Goal: Check status: Check status

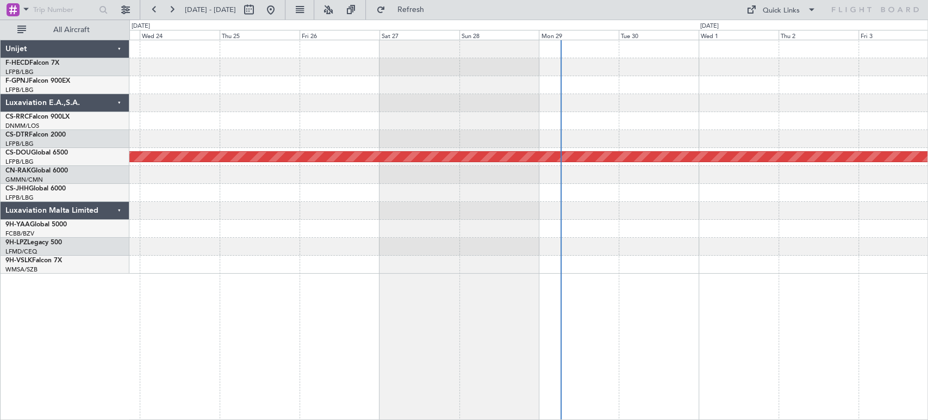
click at [728, 103] on div at bounding box center [528, 103] width 798 height 18
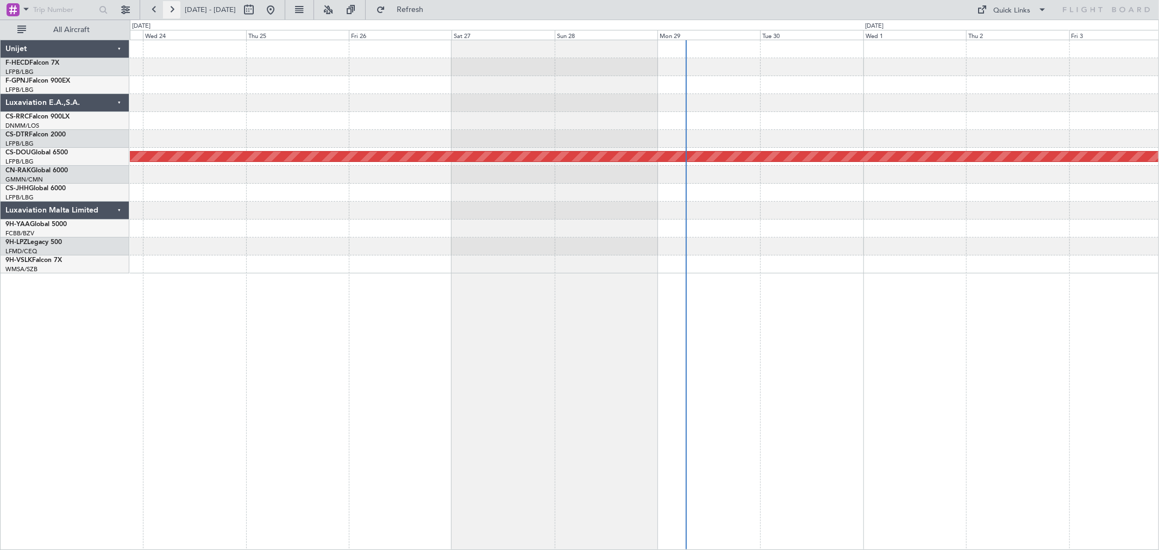
click at [172, 11] on button at bounding box center [171, 9] width 17 height 17
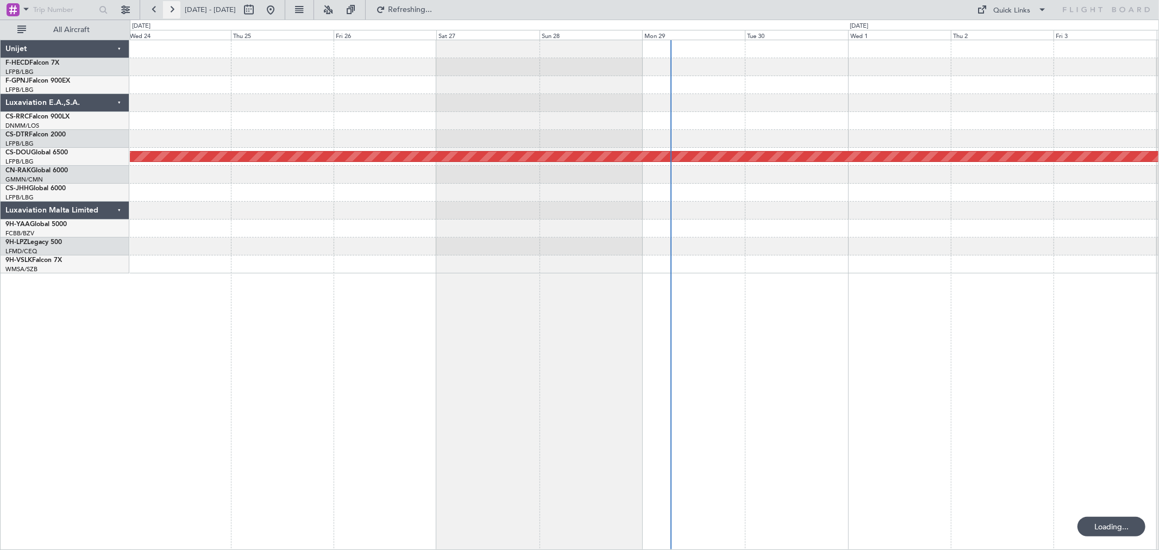
click at [172, 11] on button at bounding box center [171, 9] width 17 height 17
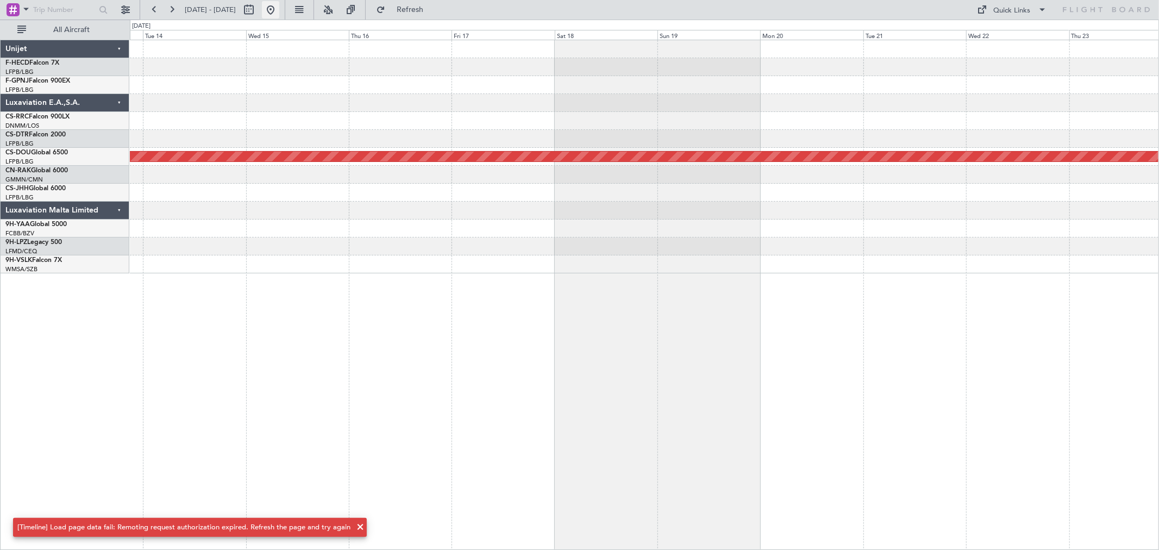
click at [279, 12] on button at bounding box center [270, 9] width 17 height 17
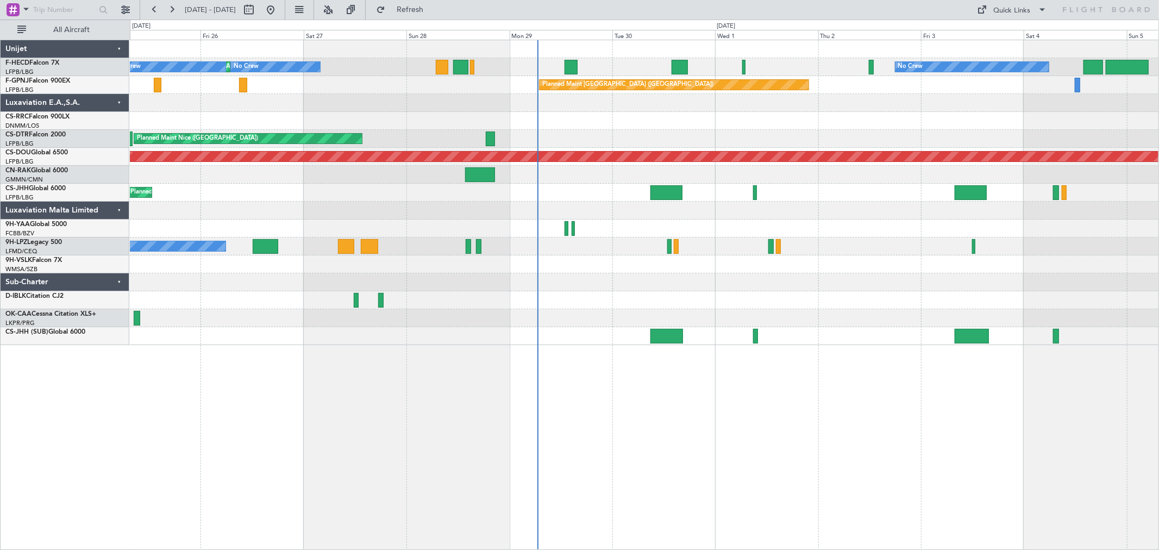
click at [471, 185] on div "No Crew Planned Maint [GEOGRAPHIC_DATA] ([GEOGRAPHIC_DATA]) No Crew No Crew Pla…" at bounding box center [644, 192] width 1029 height 305
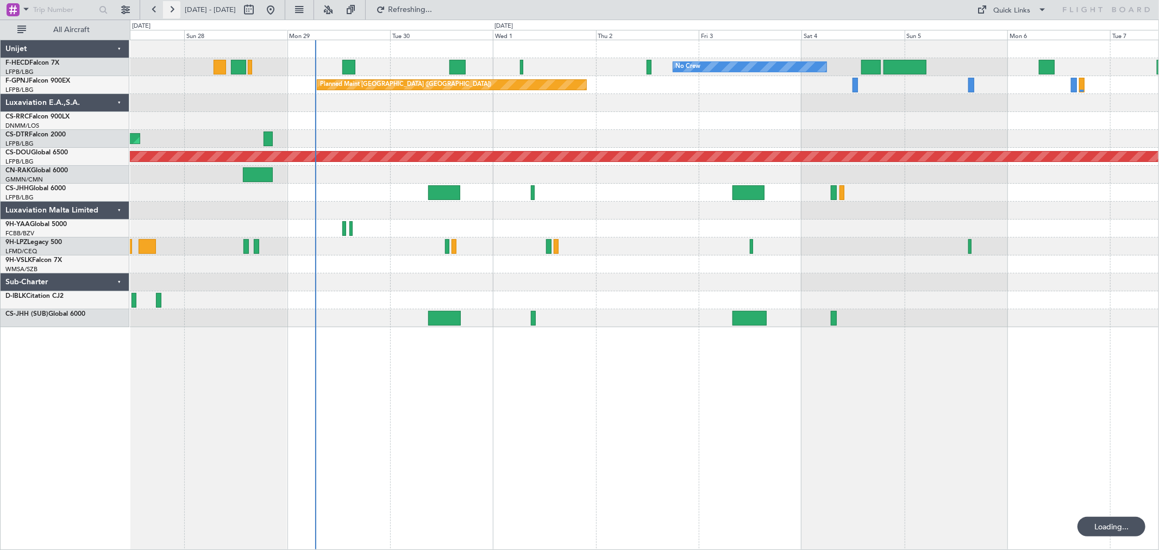
click at [176, 11] on button at bounding box center [171, 9] width 17 height 17
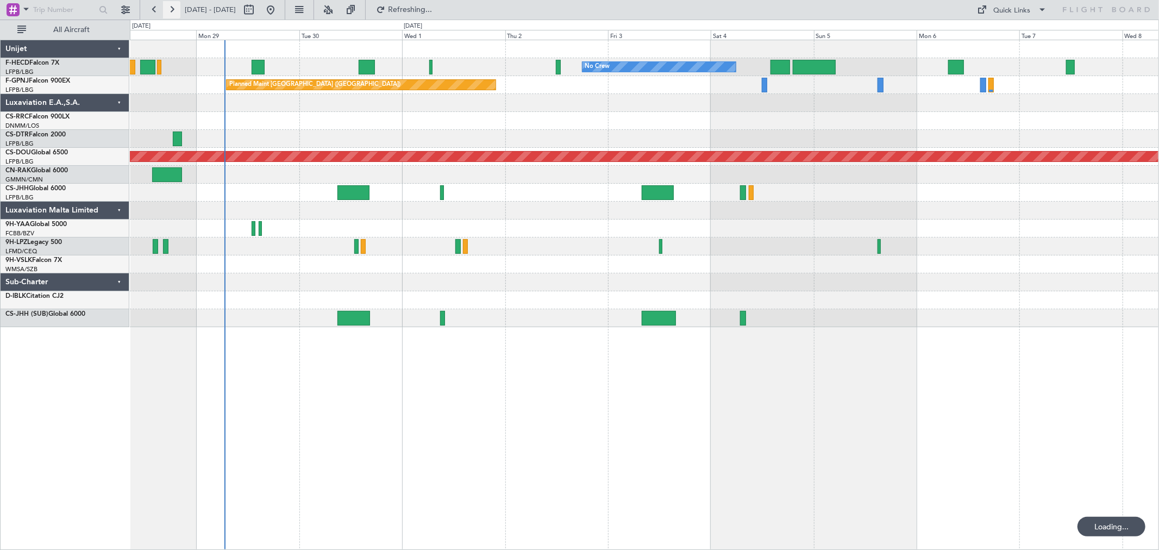
click at [176, 11] on button at bounding box center [171, 9] width 17 height 17
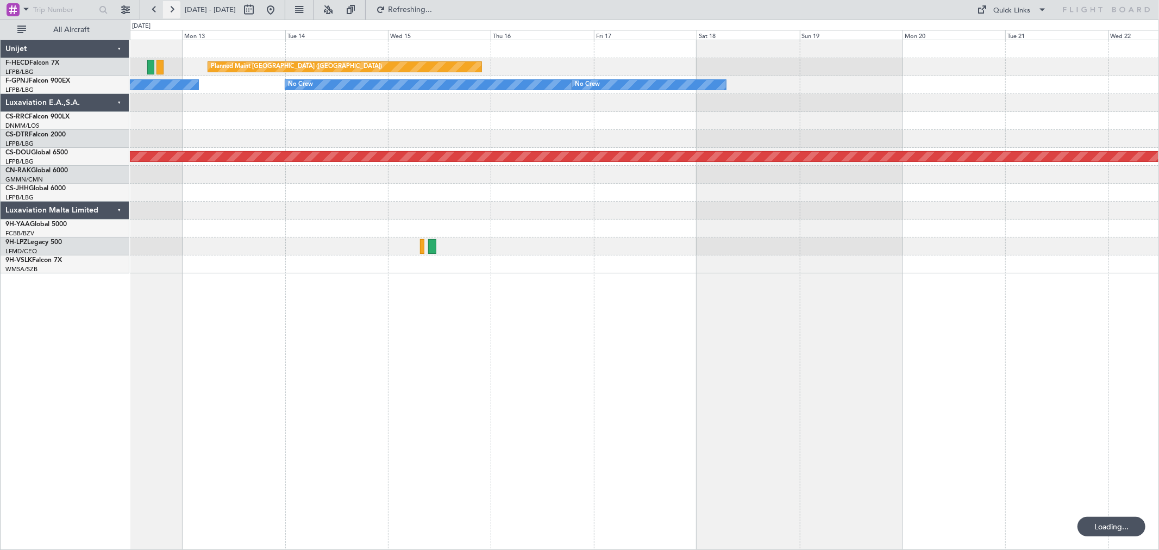
click at [176, 11] on button at bounding box center [171, 9] width 17 height 17
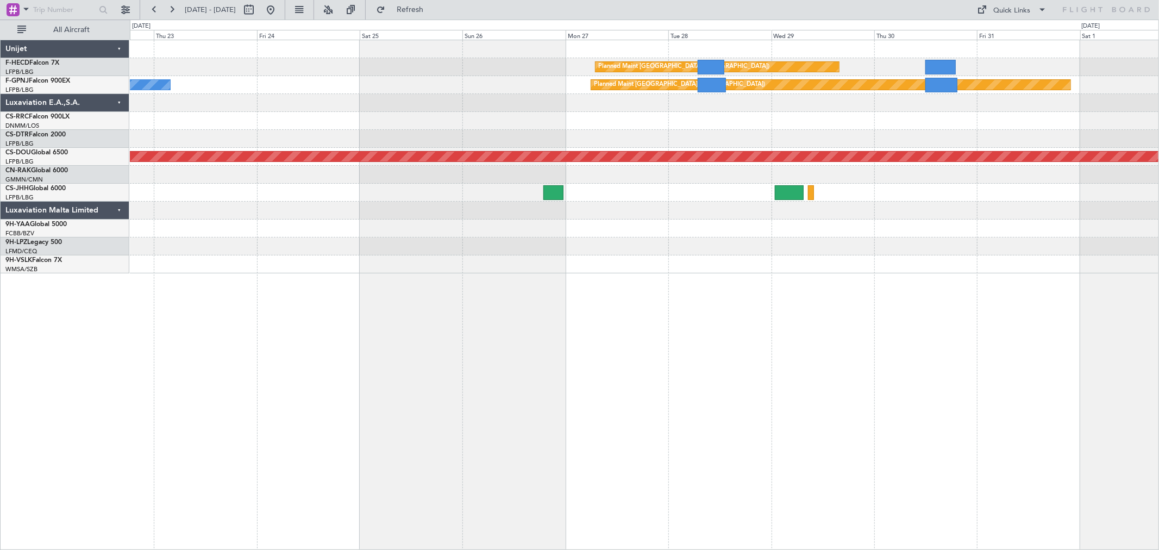
click at [694, 108] on div at bounding box center [644, 103] width 1029 height 18
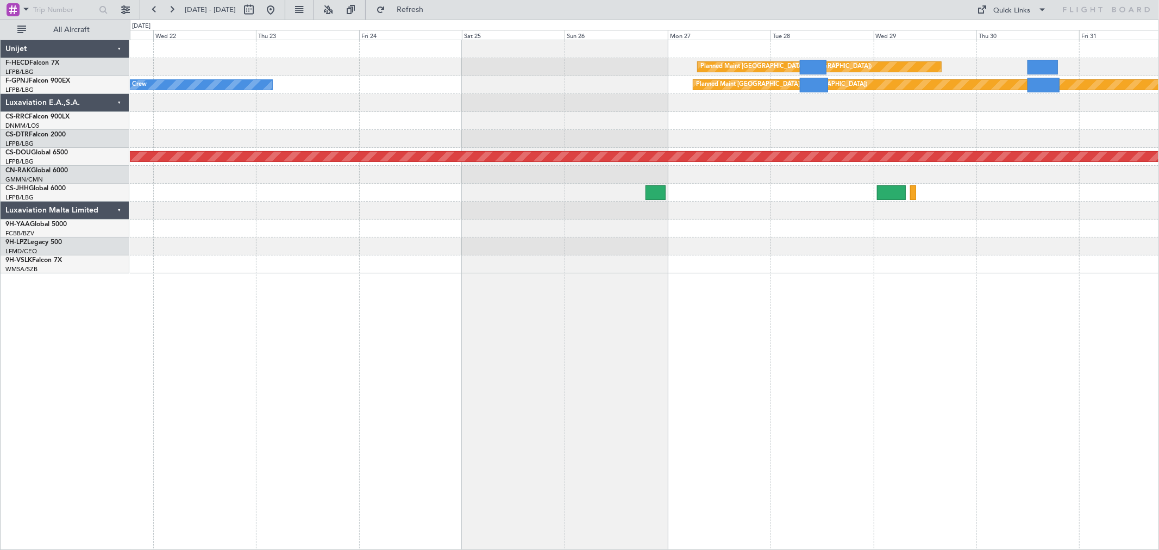
click at [587, 108] on div at bounding box center [644, 103] width 1029 height 18
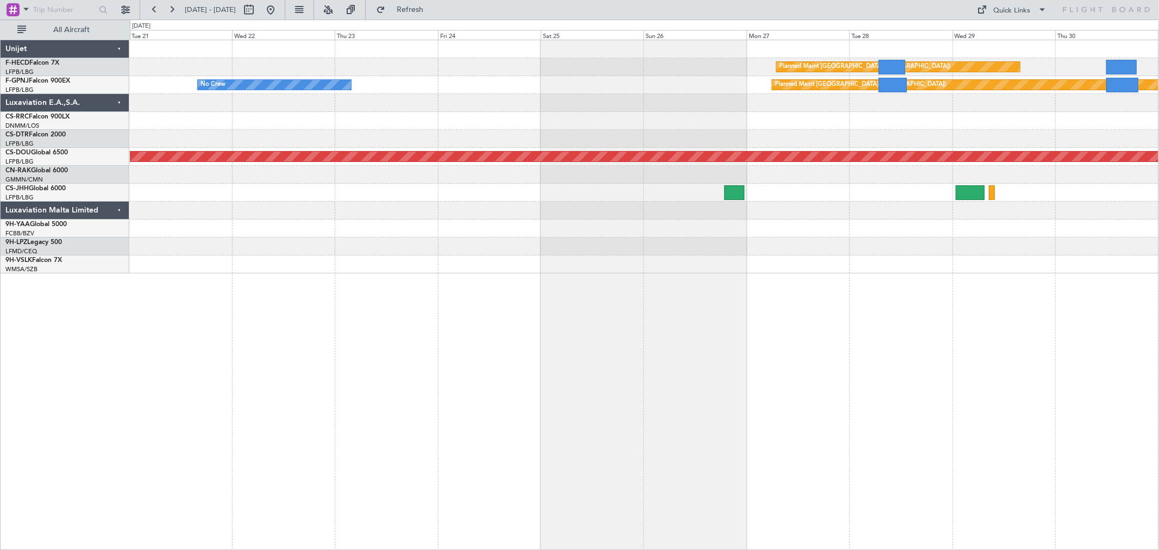
click at [474, 82] on div "Planned Maint Paris (Le Bourget) Planned Maint Paris (Le Bourget) No Crew Plann…" at bounding box center [644, 156] width 1029 height 233
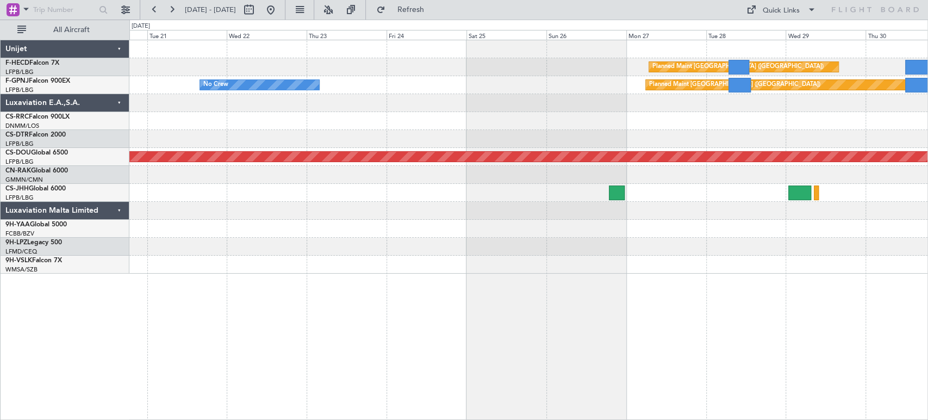
click at [843, 79] on div "No Crew Planned Maint Paris (Le Bourget) No Crew" at bounding box center [528, 85] width 798 height 18
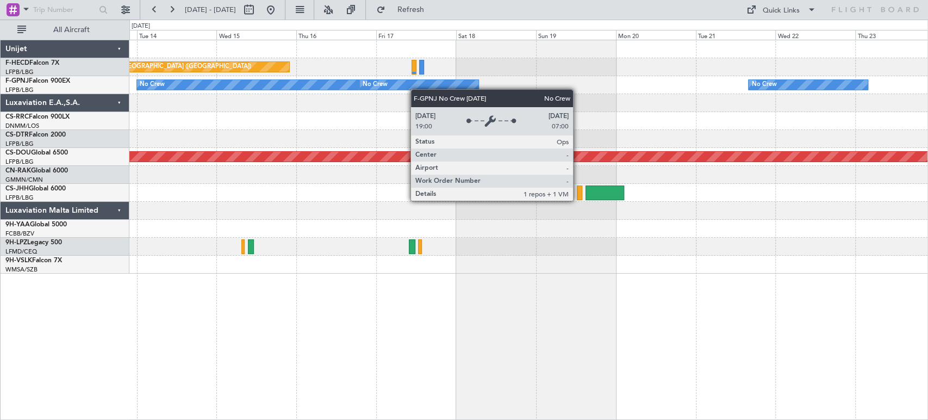
click at [433, 86] on div "No Crew No Crew No Crew No Crew" at bounding box center [528, 85] width 798 height 18
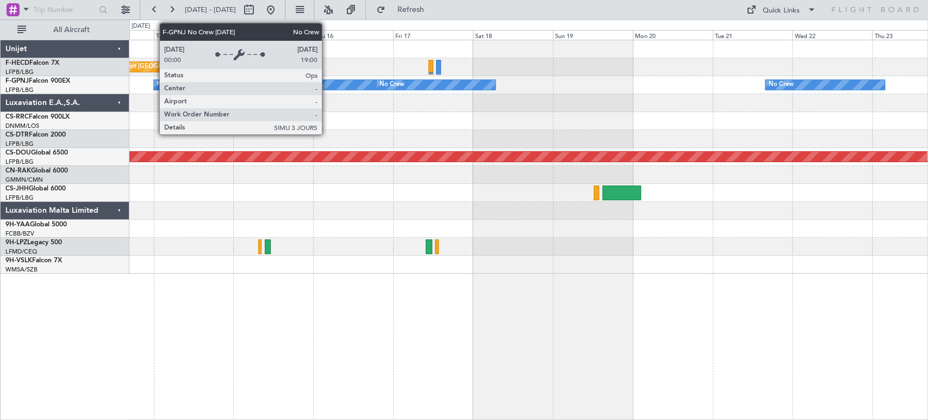
click at [376, 81] on div "No Crew" at bounding box center [265, 85] width 222 height 10
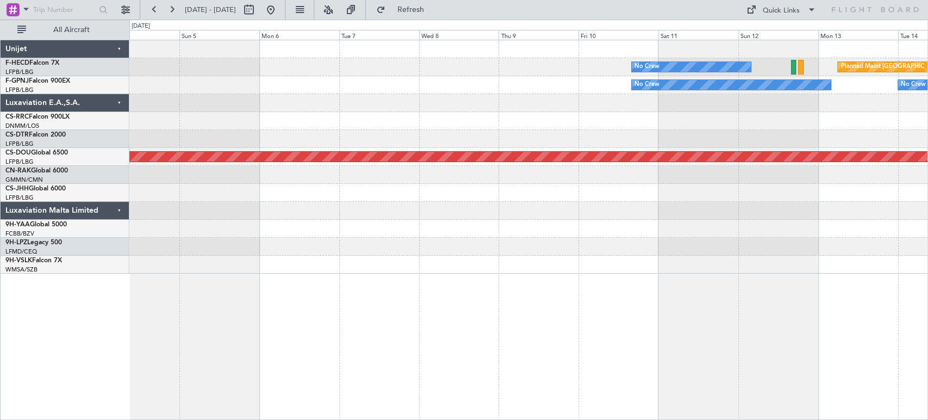
click at [682, 86] on div "Planned Maint Paris (Le Bourget) No Crew No Crew No Crew No Crew Planned Maint …" at bounding box center [528, 156] width 798 height 233
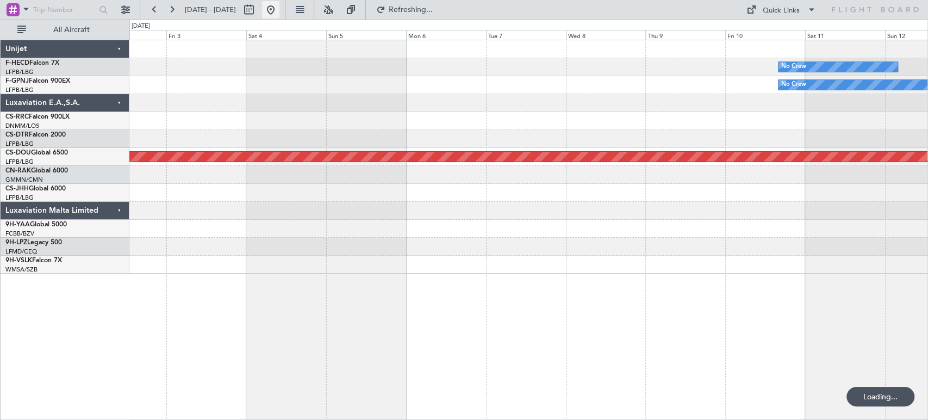
click at [279, 15] on button at bounding box center [270, 9] width 17 height 17
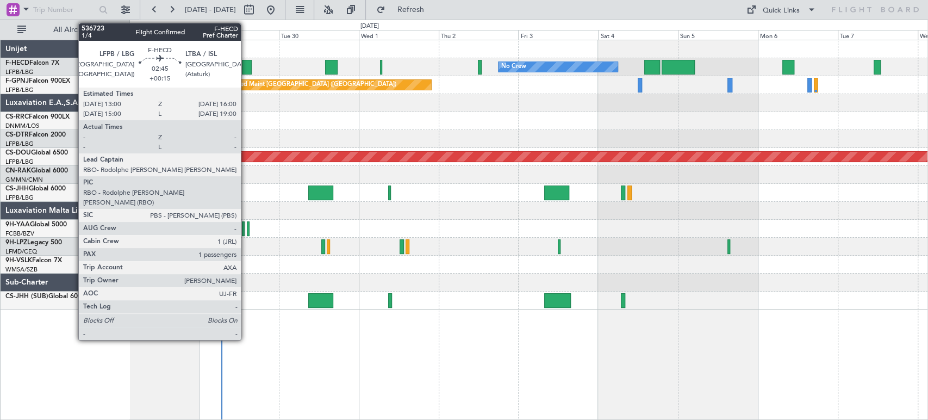
click at [247, 64] on div at bounding box center [247, 67] width 10 height 15
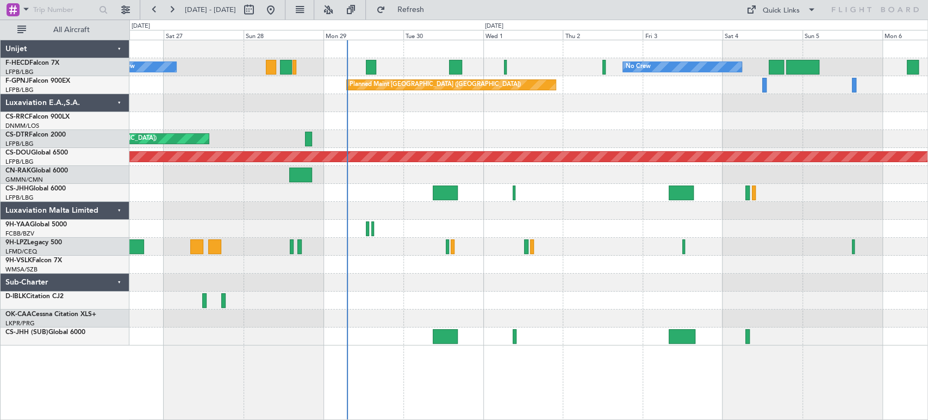
click at [373, 190] on div "No Crew No Crew Planned Maint Paris (Le Bourget) No Crew Planned Maint Paris (L…" at bounding box center [528, 192] width 798 height 305
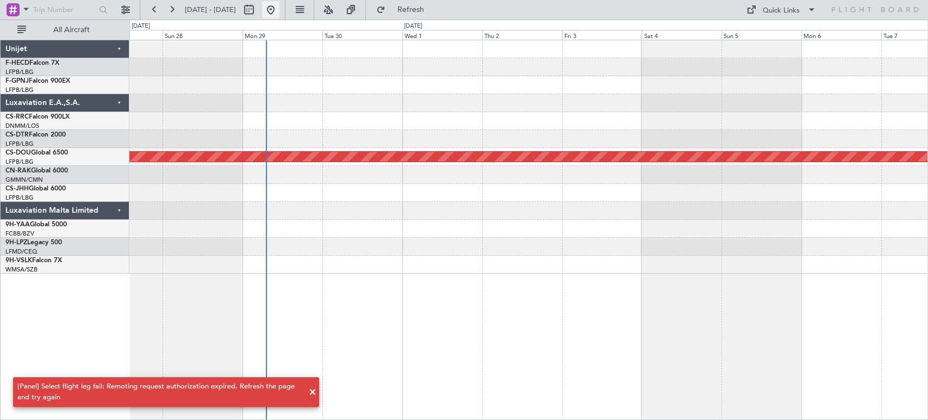
click at [279, 9] on button at bounding box center [270, 9] width 17 height 17
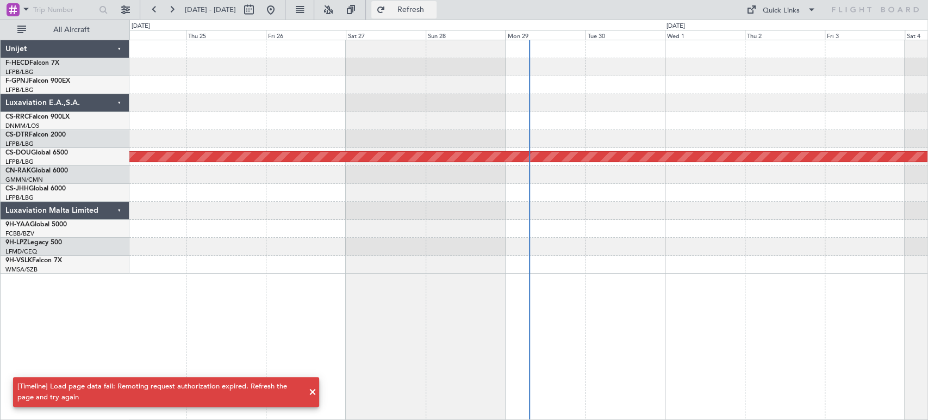
click at [433, 12] on span "Refresh" at bounding box center [411, 10] width 46 height 8
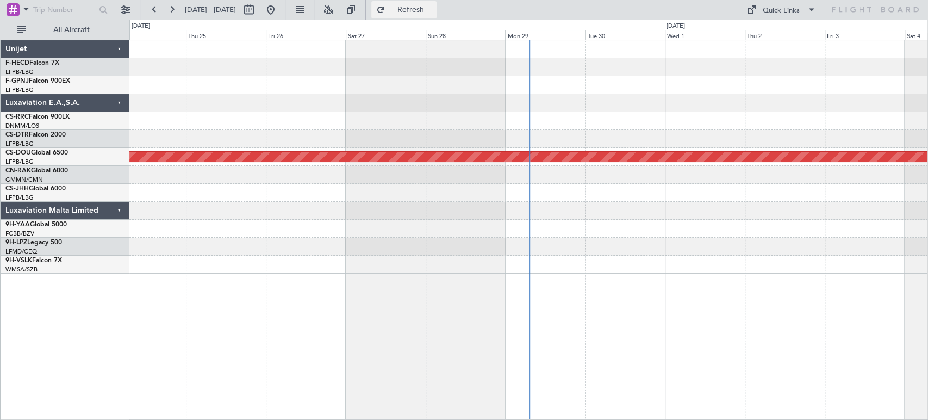
click at [433, 12] on span "Refresh" at bounding box center [411, 10] width 46 height 8
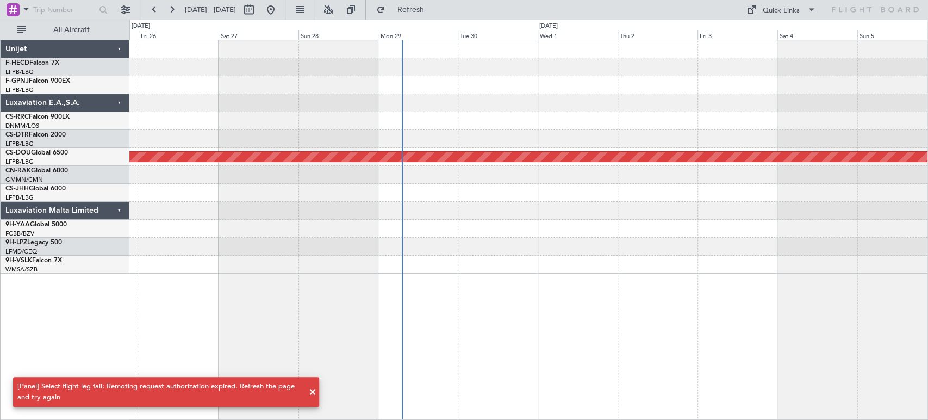
click at [393, 147] on div "Planned Maint London ([GEOGRAPHIC_DATA])" at bounding box center [528, 156] width 798 height 233
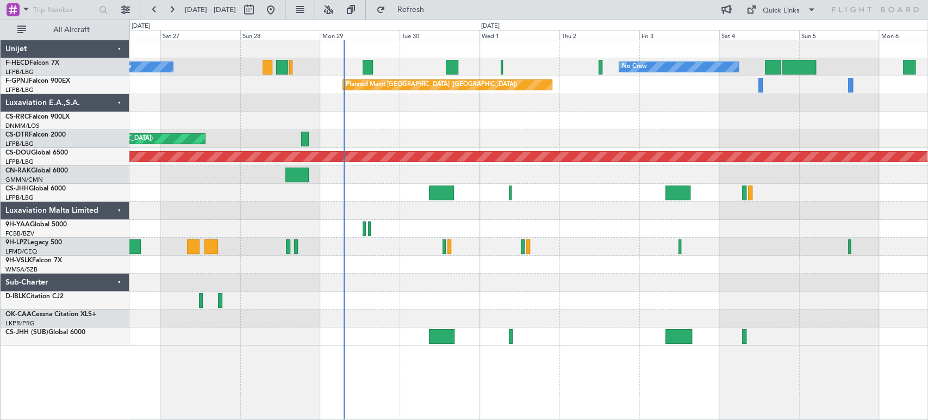
click at [326, 130] on div "No Crew No Crew Planned Maint [GEOGRAPHIC_DATA] ([GEOGRAPHIC_DATA]) No Crew Pla…" at bounding box center [528, 192] width 798 height 305
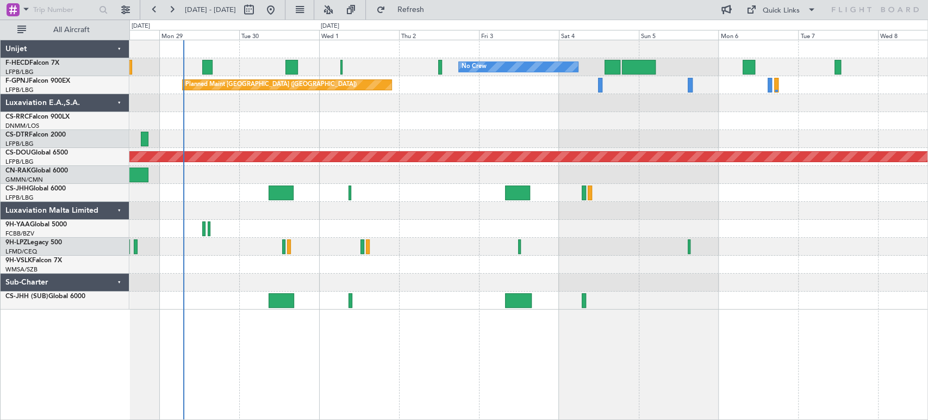
click at [257, 135] on div "Planned Maint Nice (Côte d'Azur Airport)" at bounding box center [528, 139] width 798 height 18
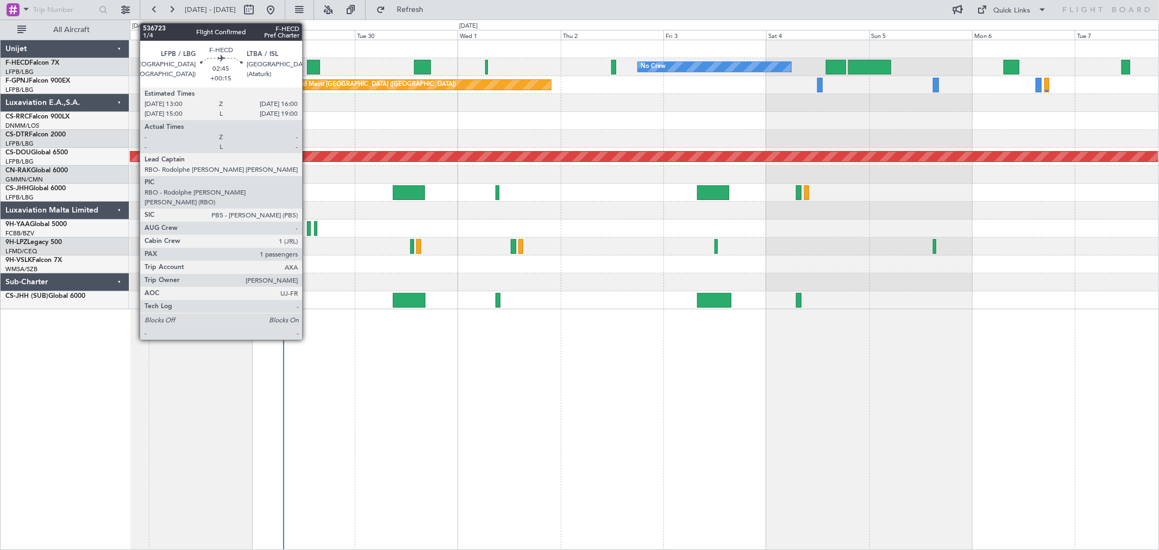
click at [308, 66] on div at bounding box center [313, 67] width 13 height 15
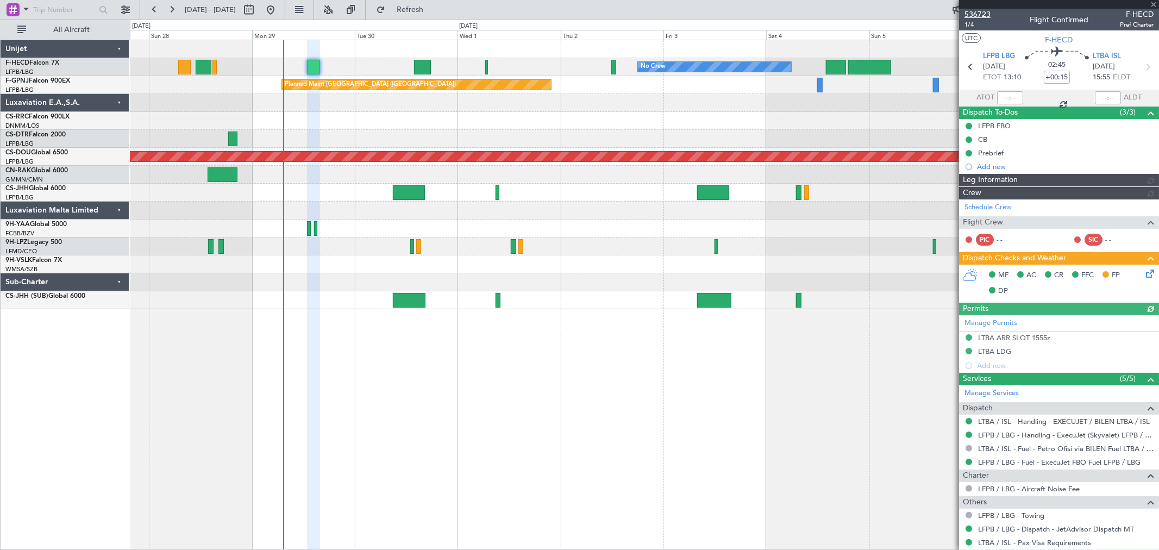
click at [927, 16] on span "536723" at bounding box center [978, 14] width 26 height 11
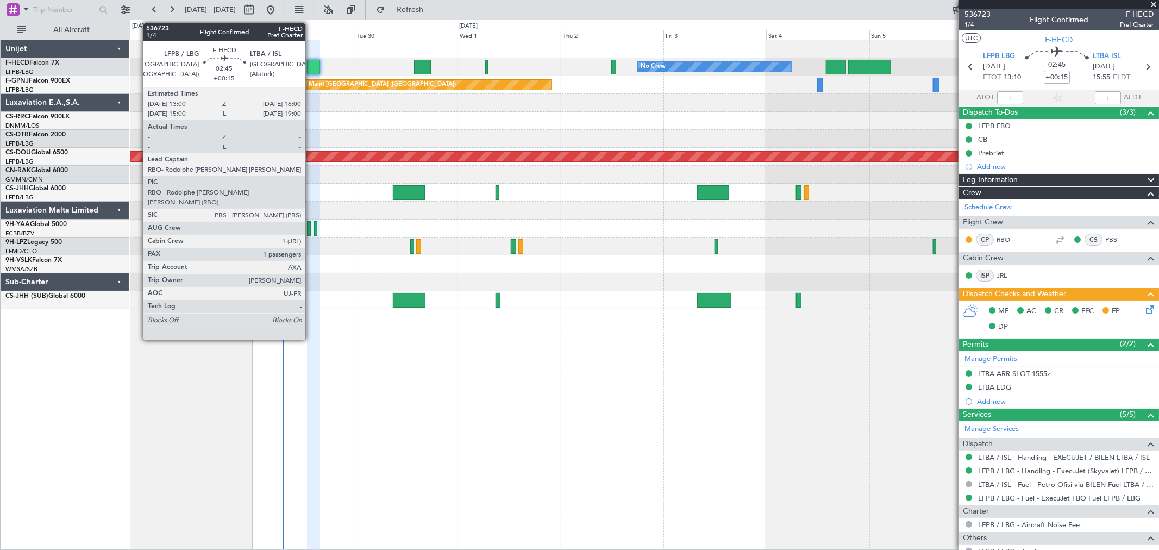
click at [315, 69] on div at bounding box center [313, 67] width 13 height 15
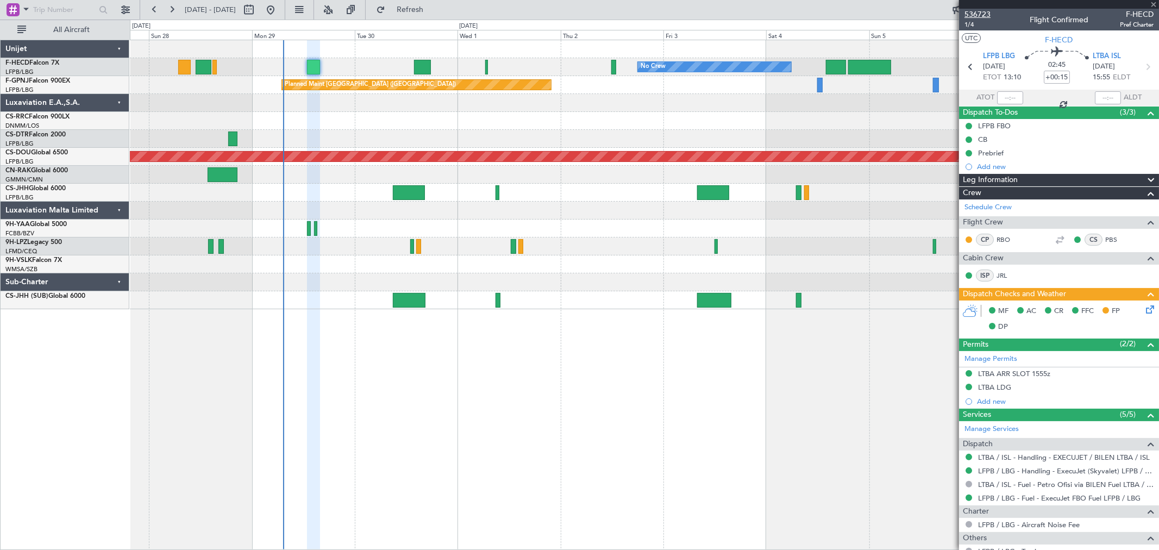
click at [927, 12] on span "536723" at bounding box center [978, 14] width 26 height 11
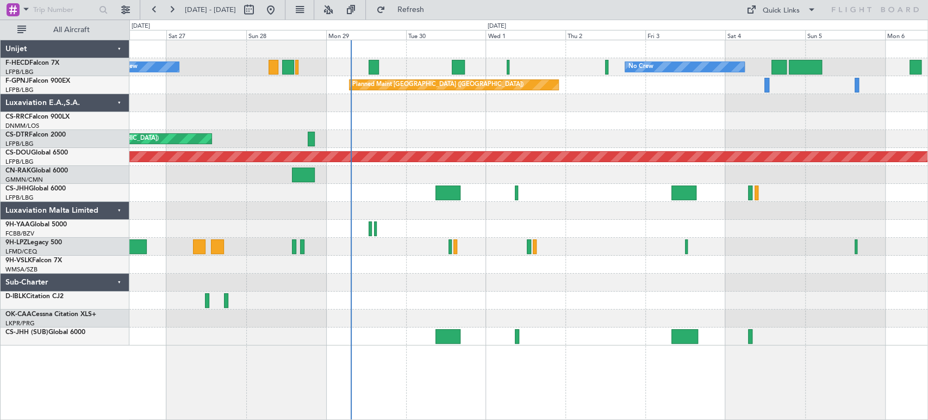
click at [596, 215] on div "No Crew No Crew Planned Maint Paris (Le Bourget) No Crew Planned Maint Paris (L…" at bounding box center [528, 192] width 798 height 305
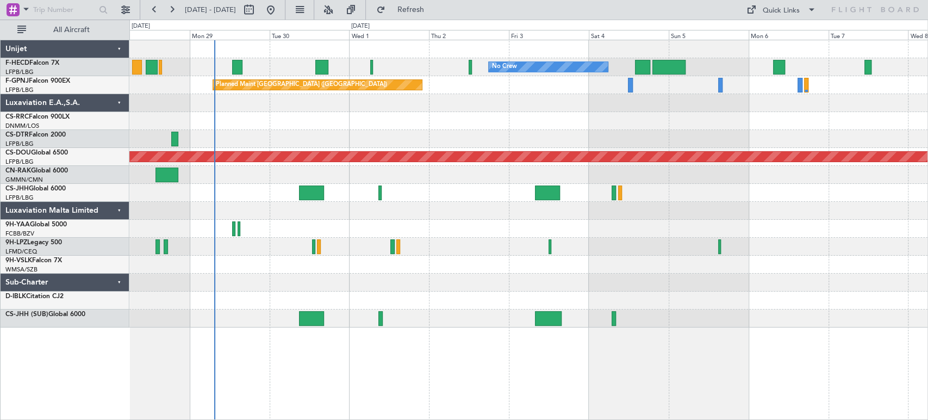
click at [519, 194] on div at bounding box center [528, 193] width 798 height 18
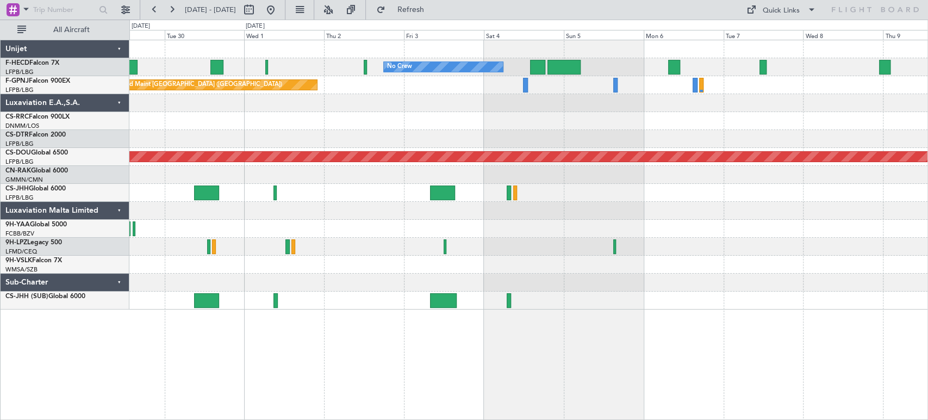
click at [506, 194] on div at bounding box center [528, 193] width 798 height 18
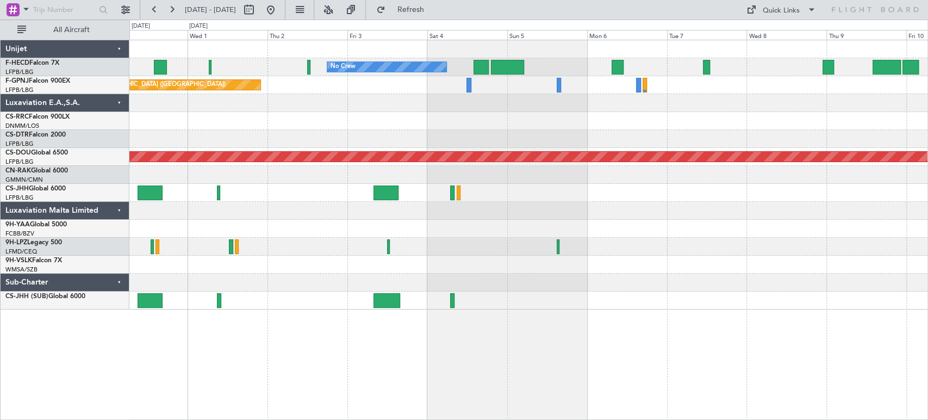
click at [479, 192] on div at bounding box center [528, 193] width 798 height 18
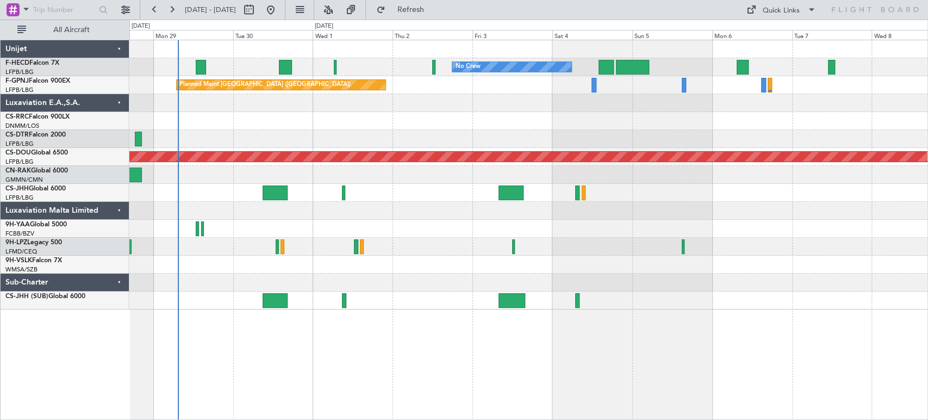
click at [366, 144] on div "Planned Maint Nice ([GEOGRAPHIC_DATA])" at bounding box center [528, 139] width 798 height 18
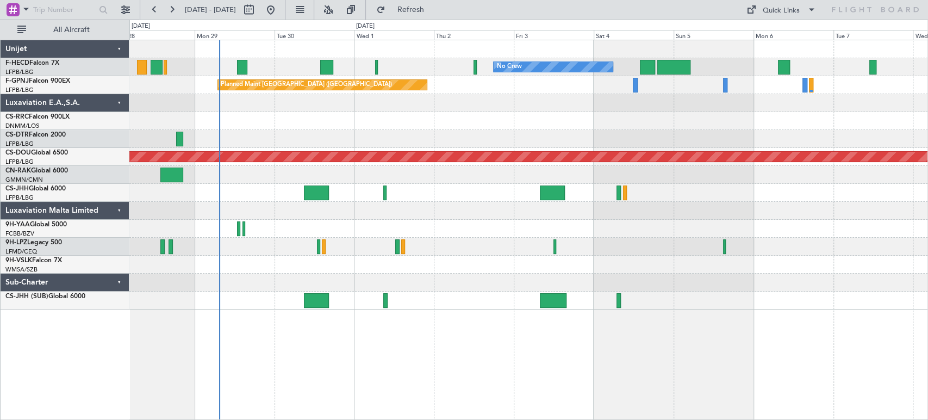
click at [442, 144] on div "Planned Maint Nice ([GEOGRAPHIC_DATA])" at bounding box center [528, 139] width 798 height 18
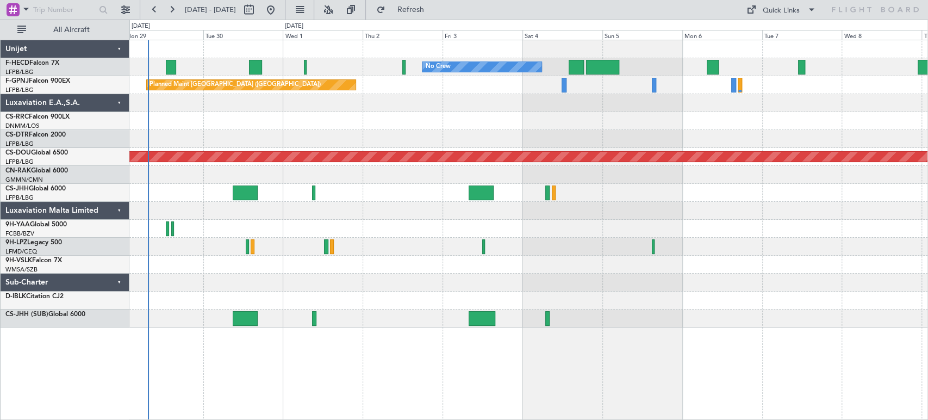
click at [300, 115] on div "No Crew No Crew No Crew Planned Maint Paris (Le Bourget) No Crew Planned Maint …" at bounding box center [528, 183] width 798 height 287
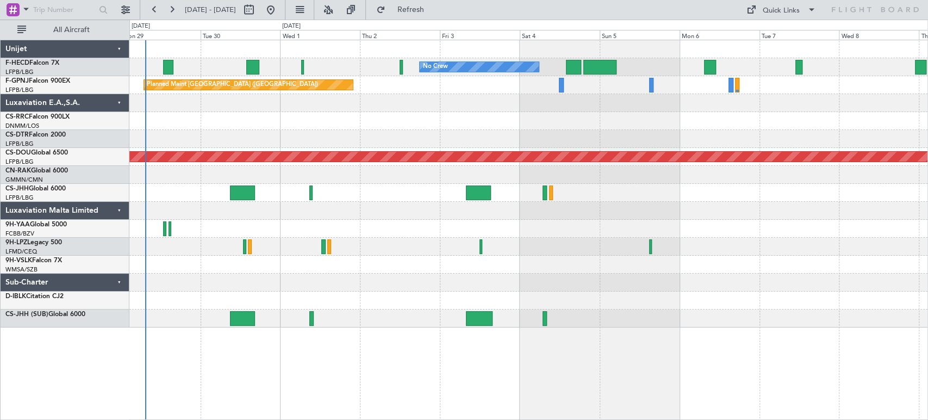
click at [389, 117] on div at bounding box center [528, 121] width 798 height 18
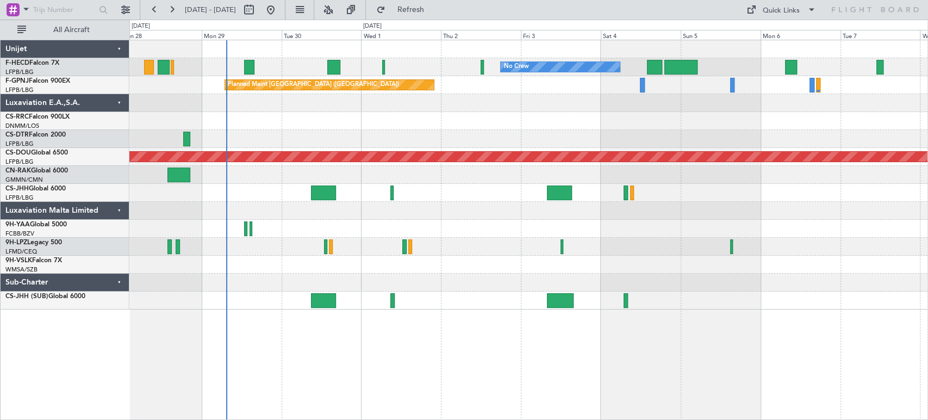
click at [417, 138] on div "No Crew No Crew Planned Maint Paris (Le Bourget) No Crew Planned Maint Paris (L…" at bounding box center [528, 174] width 798 height 269
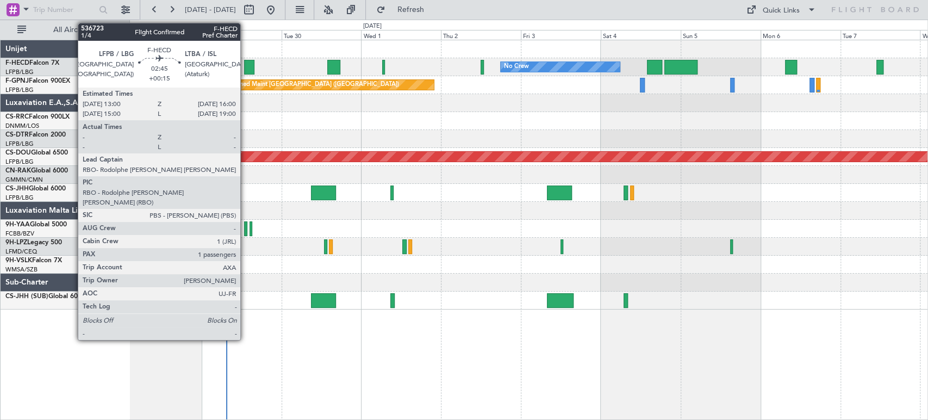
click at [245, 66] on div at bounding box center [249, 67] width 10 height 15
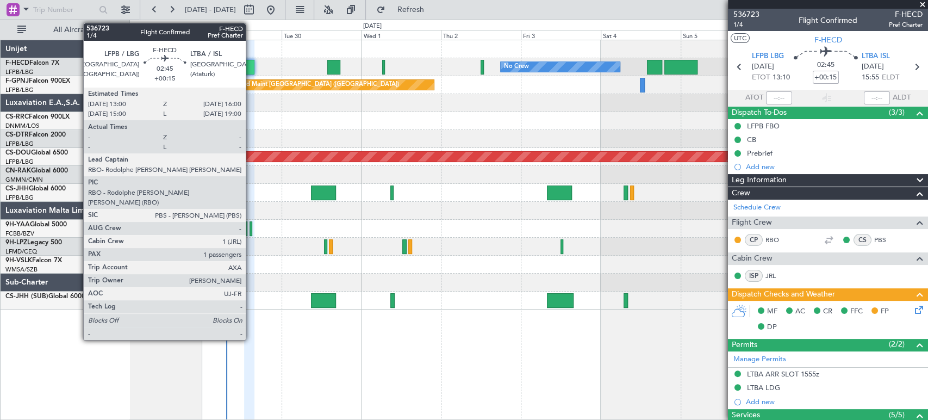
click at [251, 65] on div at bounding box center [249, 67] width 10 height 15
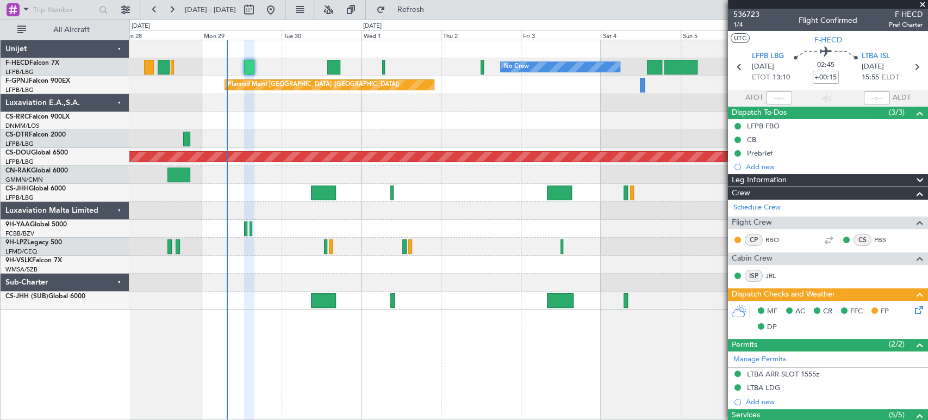
click at [243, 64] on div "No Crew No Crew Planned Maint Paris (Le Bourget) No Crew" at bounding box center [528, 67] width 798 height 18
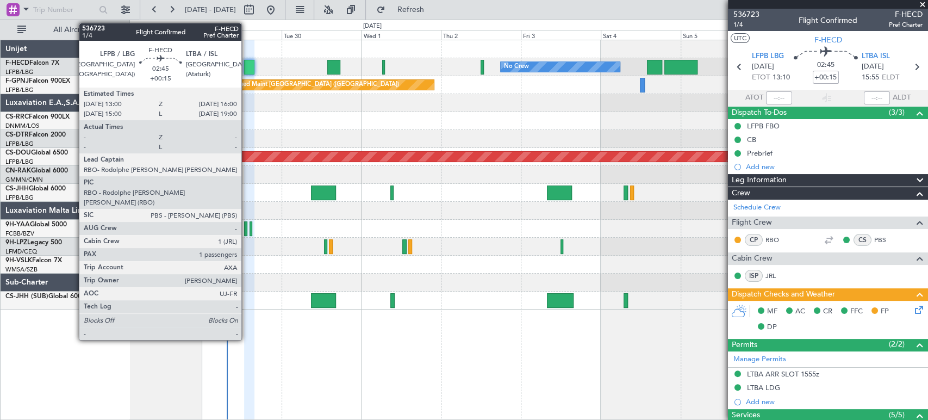
click at [246, 64] on div at bounding box center [249, 67] width 10 height 15
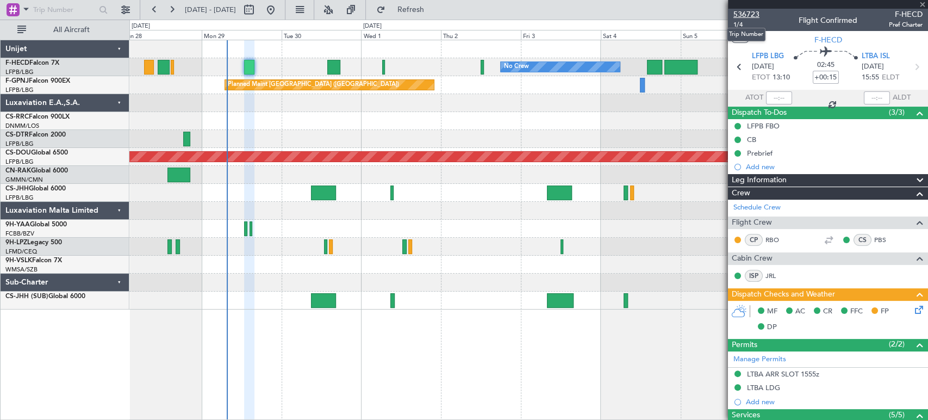
click at [750, 16] on span "536723" at bounding box center [746, 14] width 26 height 11
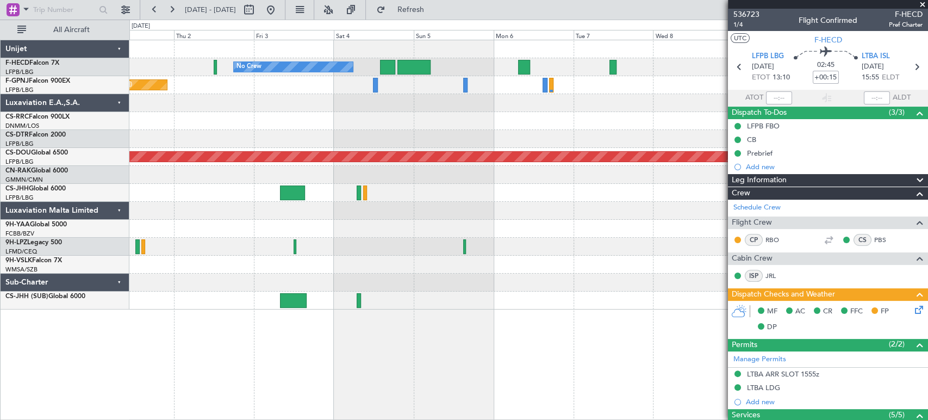
click at [95, 166] on div "No Crew No Crew Planned Maint Paris (Le Bourget) Planned Maint Paris (Le Bourge…" at bounding box center [464, 220] width 928 height 400
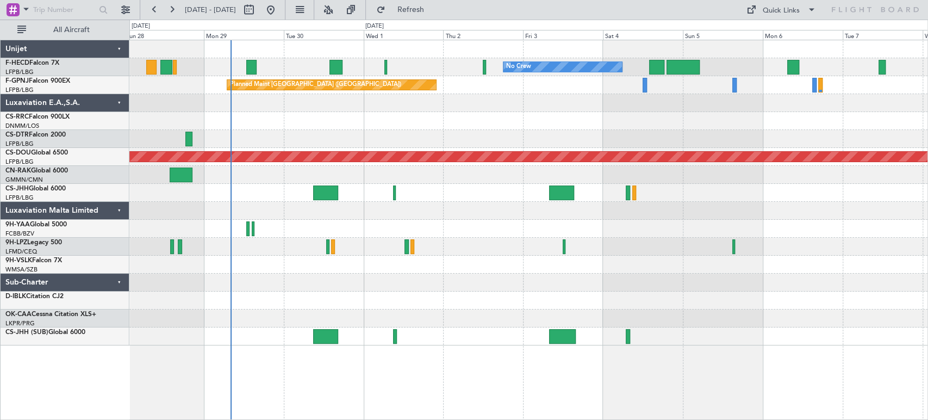
click at [222, 102] on div at bounding box center [528, 103] width 798 height 18
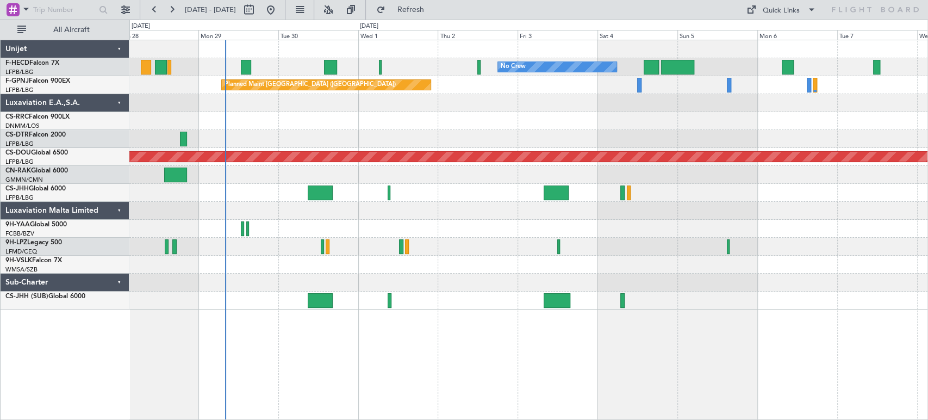
click at [251, 67] on div "No Crew No Crew Planned Maint [GEOGRAPHIC_DATA] ([GEOGRAPHIC_DATA]) No Crew" at bounding box center [528, 67] width 798 height 18
click at [243, 66] on div at bounding box center [246, 67] width 10 height 15
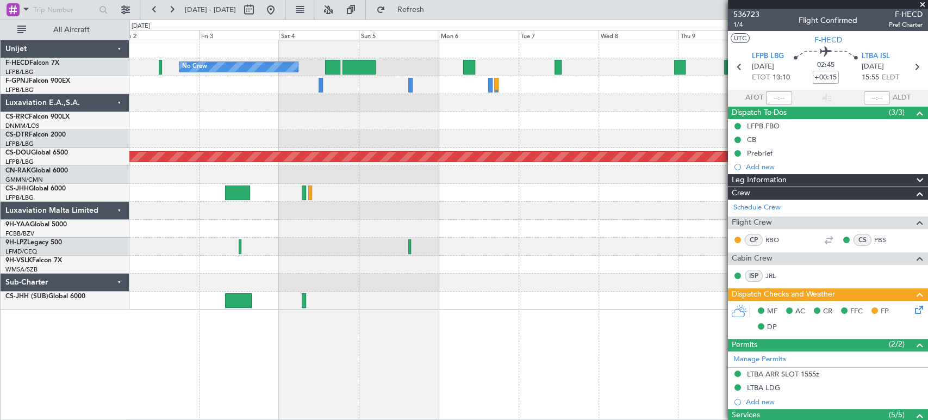
click at [128, 92] on div "No Crew No Crew Planned Maint [GEOGRAPHIC_DATA] ([GEOGRAPHIC_DATA]) No Crew No …" at bounding box center [464, 220] width 928 height 400
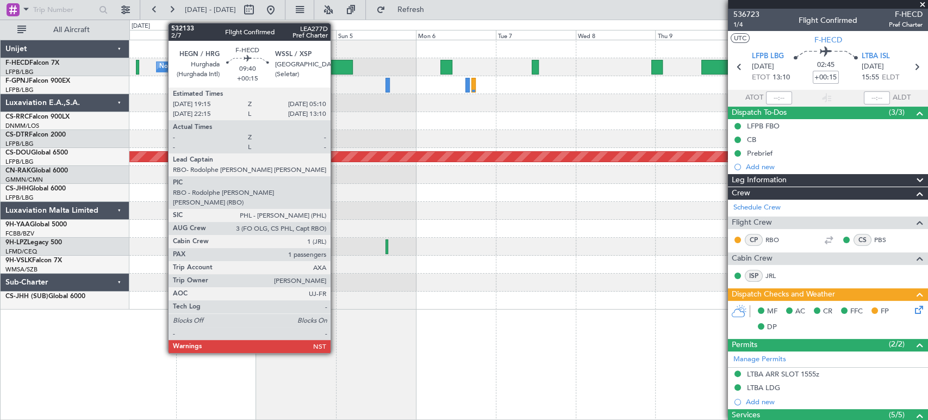
click at [336, 65] on div at bounding box center [336, 67] width 33 height 15
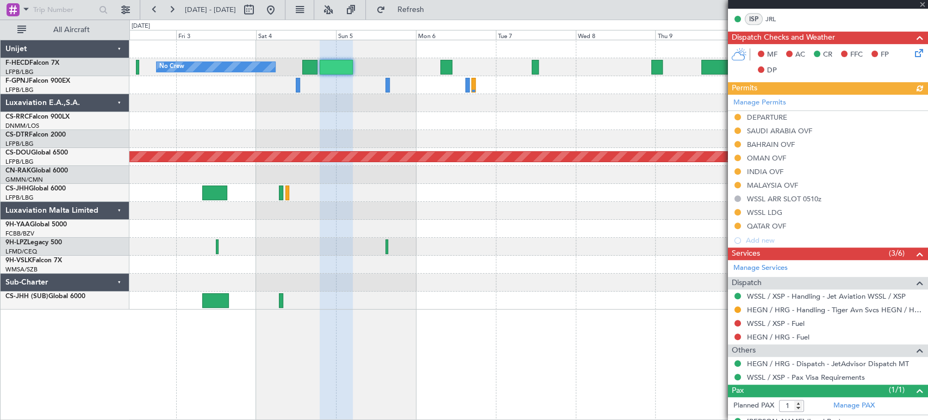
scroll to position [294, 0]
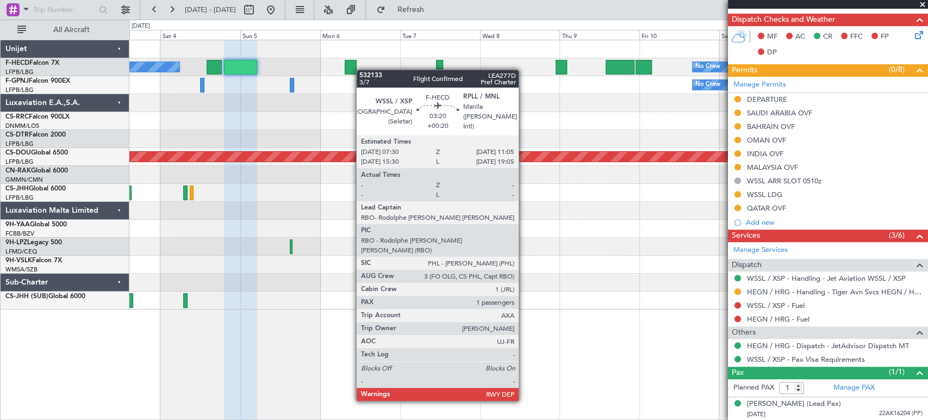
click at [350, 70] on div at bounding box center [351, 67] width 12 height 15
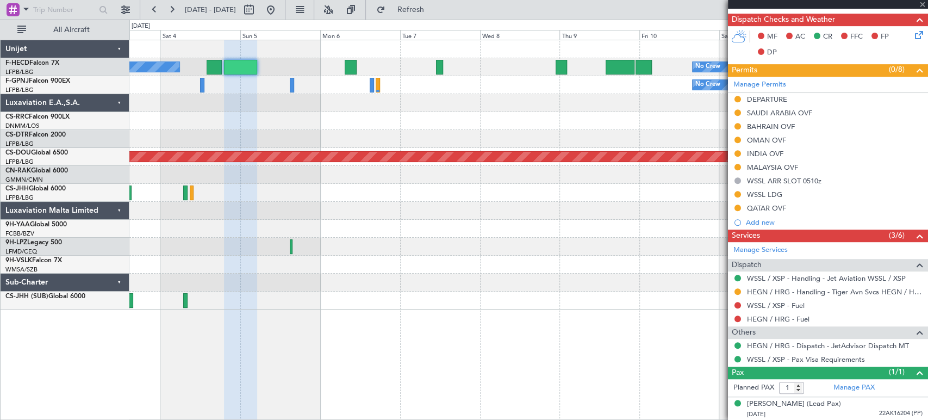
type input "+00:20"
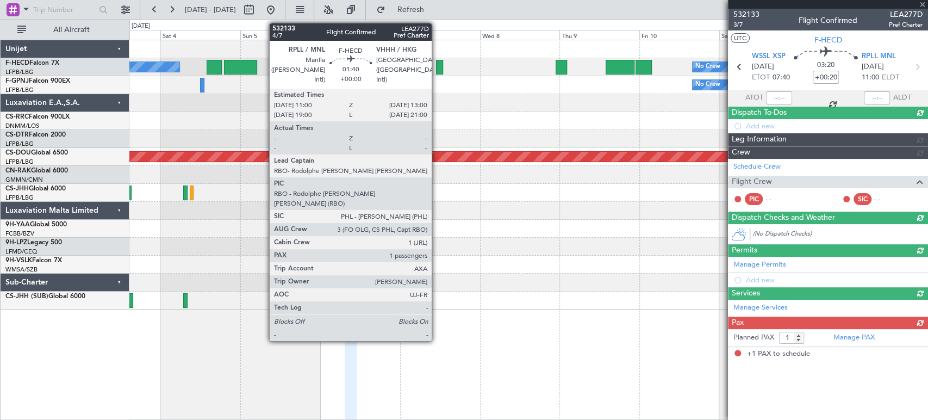
scroll to position [0, 0]
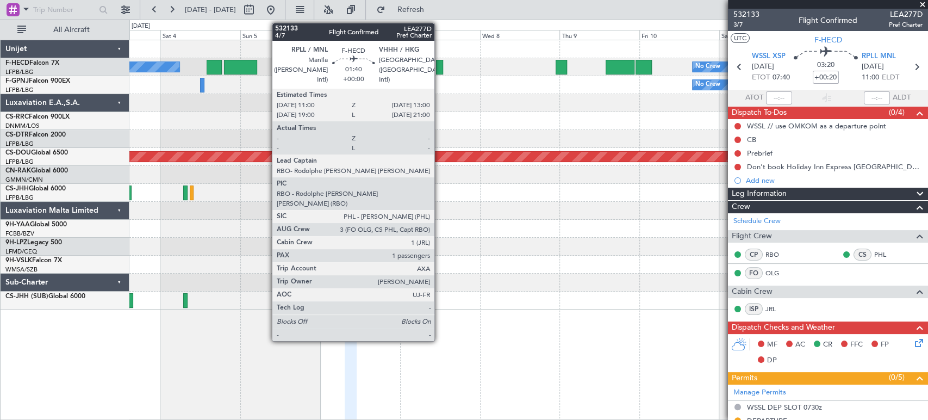
click at [439, 66] on div at bounding box center [439, 67] width 7 height 15
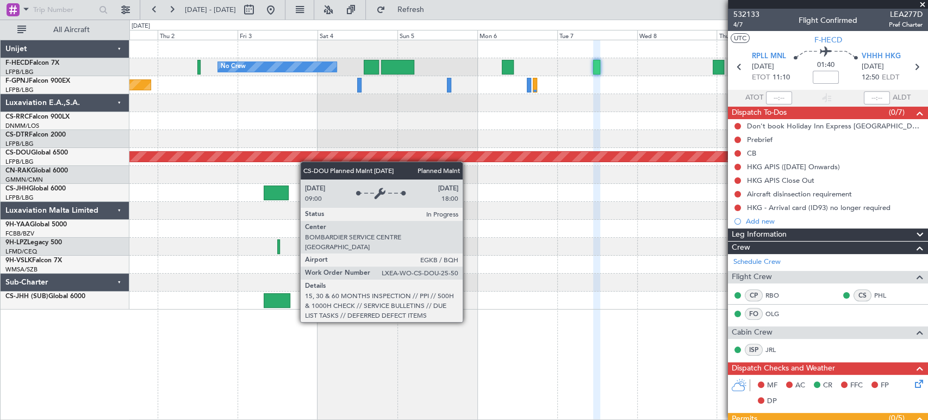
click at [466, 155] on div "Planned Maint London ([GEOGRAPHIC_DATA])" at bounding box center [528, 157] width 798 height 18
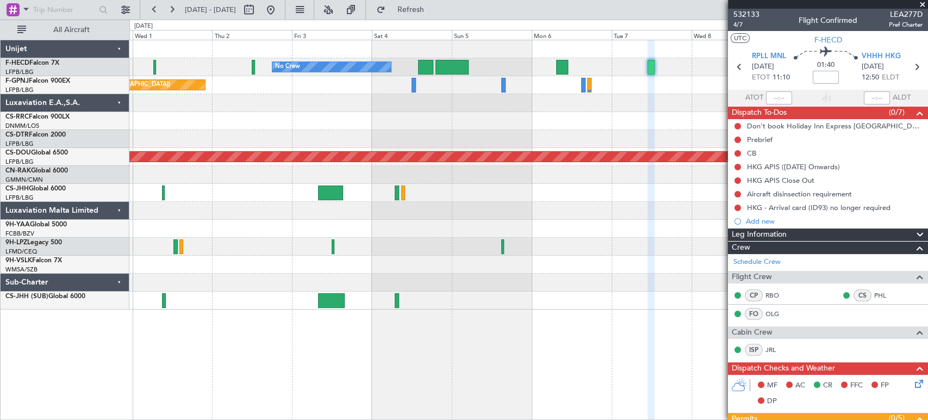
click at [429, 108] on div at bounding box center [528, 103] width 798 height 18
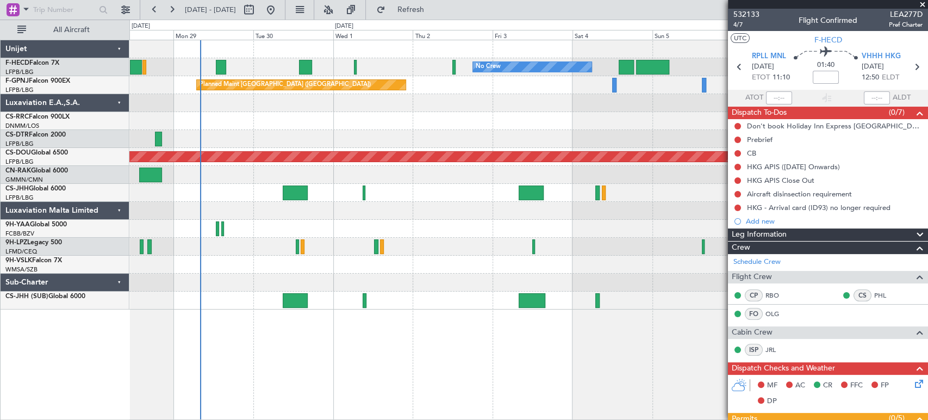
click at [297, 115] on div at bounding box center [528, 121] width 798 height 18
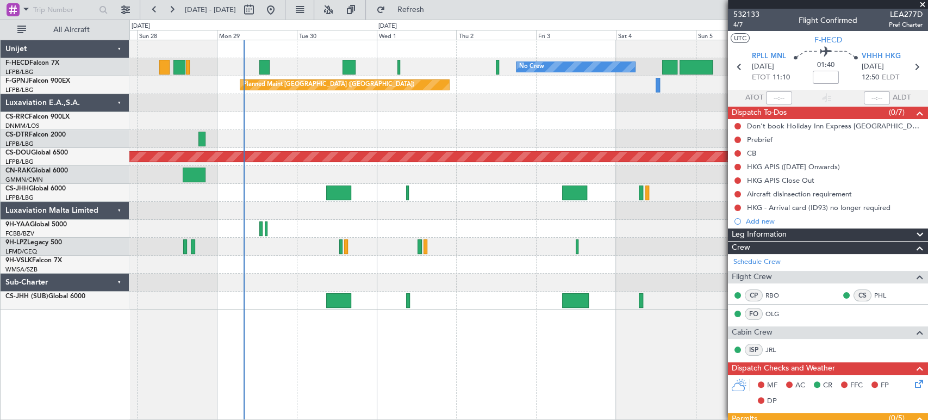
click at [265, 92] on div "Planned Maint [GEOGRAPHIC_DATA] ([GEOGRAPHIC_DATA])" at bounding box center [528, 85] width 798 height 18
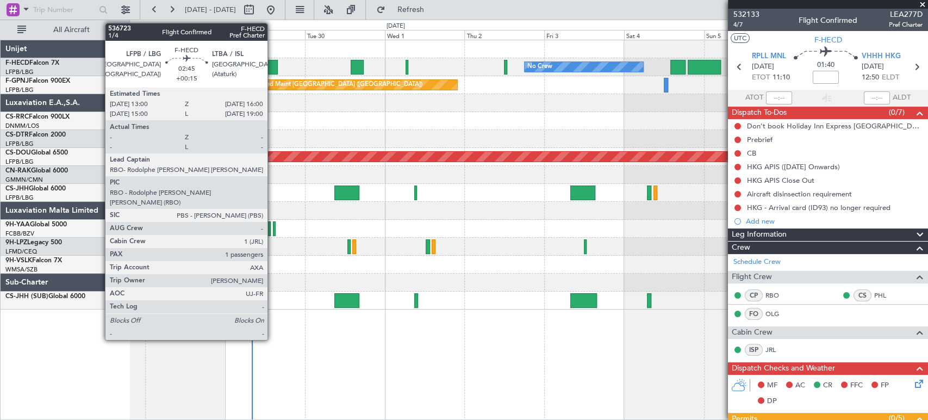
click at [272, 64] on div at bounding box center [272, 67] width 10 height 15
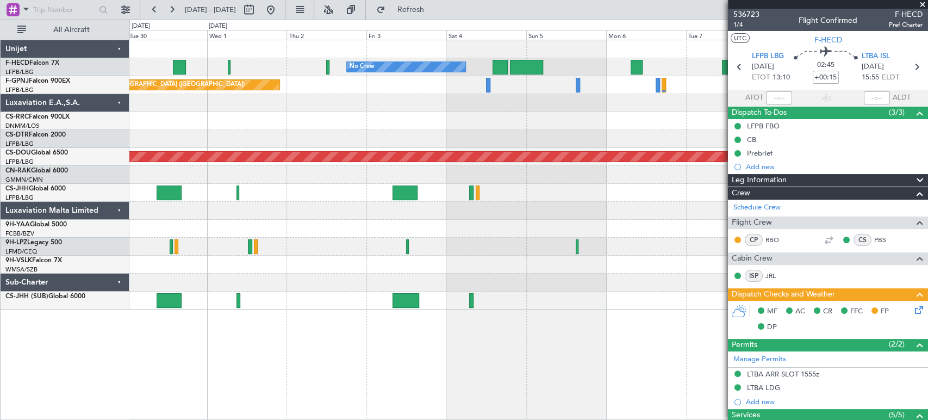
click at [168, 113] on div "No Crew No Crew Planned Maint [GEOGRAPHIC_DATA] ([GEOGRAPHIC_DATA]) No Crew [GE…" at bounding box center [528, 174] width 798 height 269
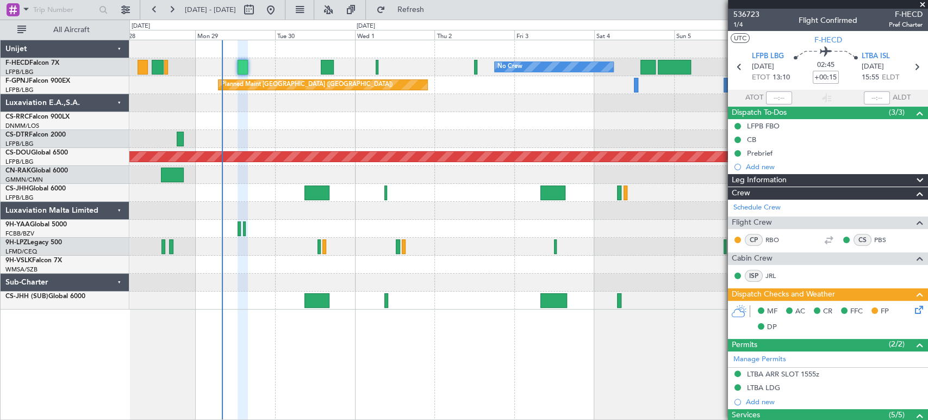
click at [533, 129] on div "No Crew No Crew No Crew Planned Maint [GEOGRAPHIC_DATA] ([GEOGRAPHIC_DATA]) No …" at bounding box center [528, 174] width 798 height 269
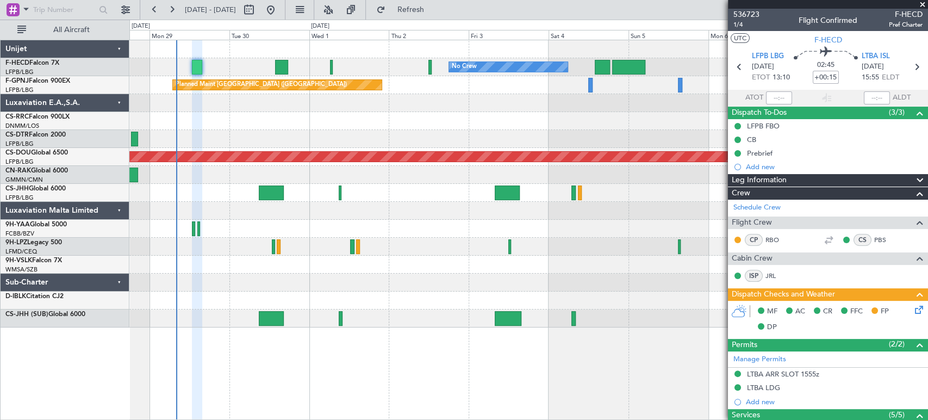
click at [270, 95] on div at bounding box center [528, 103] width 798 height 18
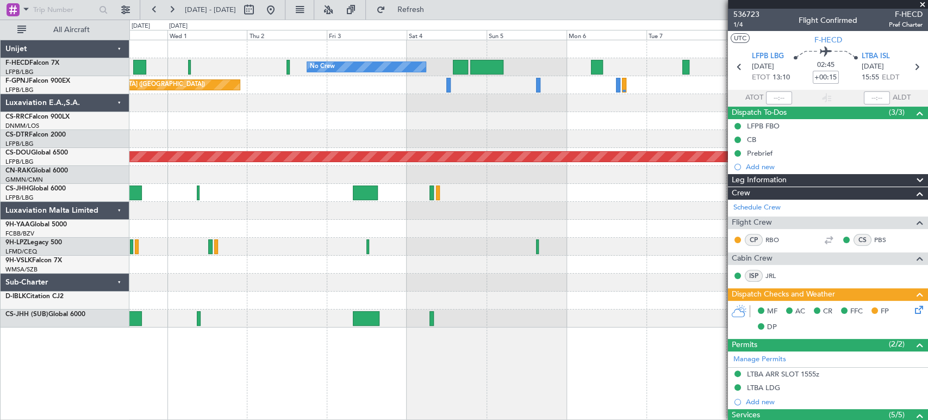
click at [165, 98] on div at bounding box center [528, 103] width 798 height 18
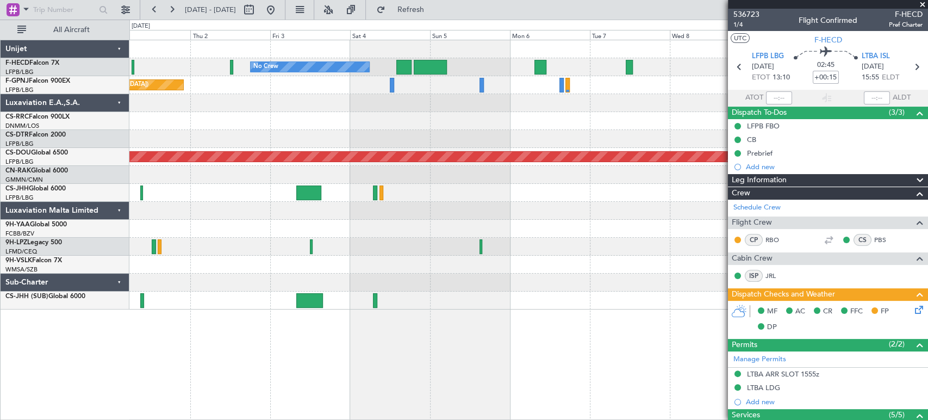
click at [223, 114] on div at bounding box center [528, 121] width 798 height 18
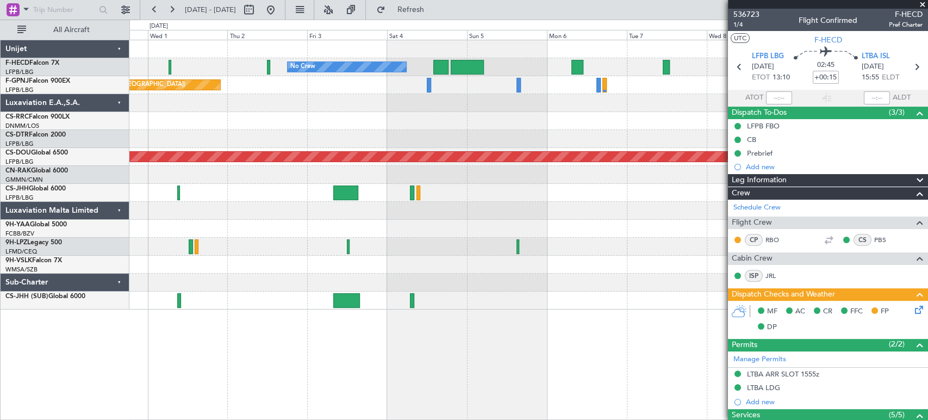
click at [583, 169] on div at bounding box center [528, 175] width 798 height 18
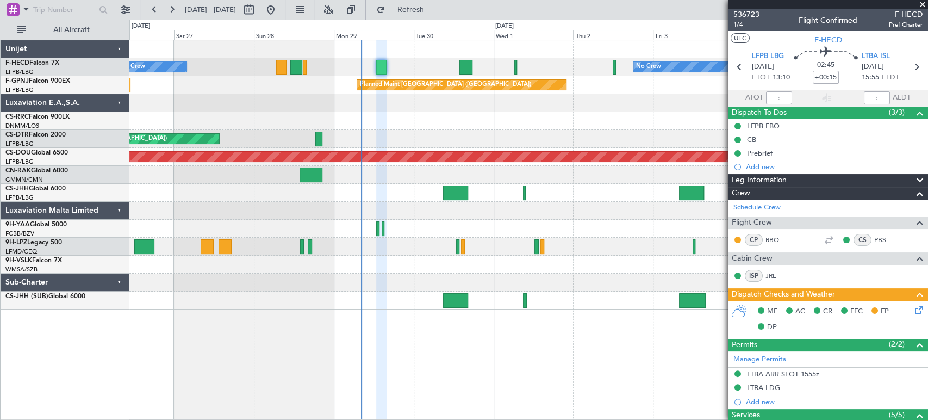
click at [671, 137] on div "Planned Maint Nice ([GEOGRAPHIC_DATA])" at bounding box center [528, 139] width 798 height 18
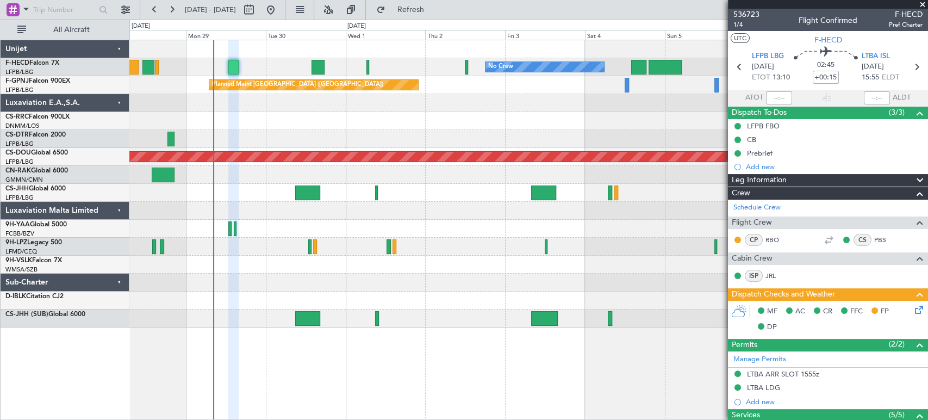
click at [316, 124] on div "No Crew No Crew No Crew Planned Maint [GEOGRAPHIC_DATA] ([GEOGRAPHIC_DATA]) No …" at bounding box center [528, 183] width 798 height 287
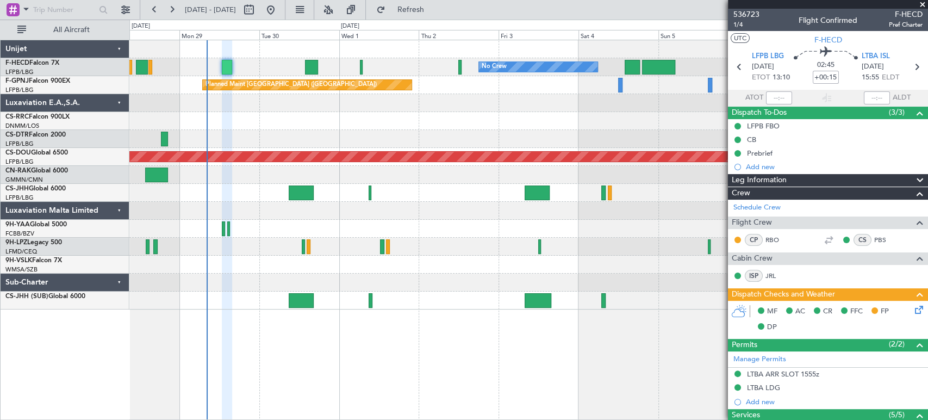
click at [370, 124] on div at bounding box center [528, 121] width 798 height 18
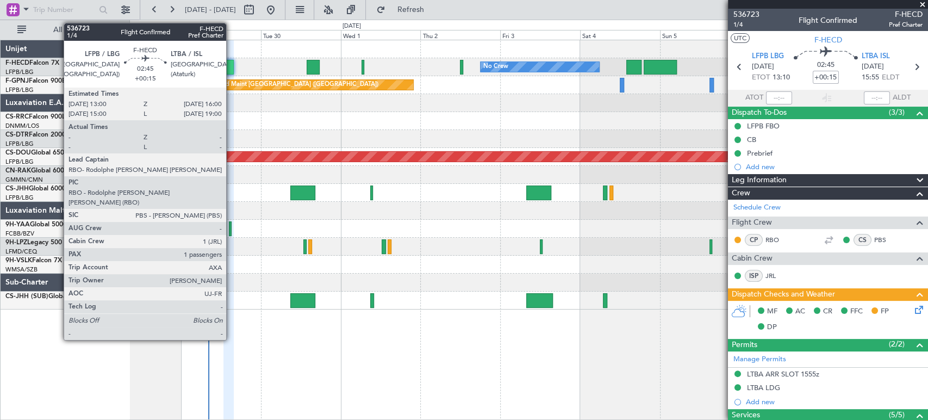
click at [231, 68] on div at bounding box center [228, 67] width 10 height 15
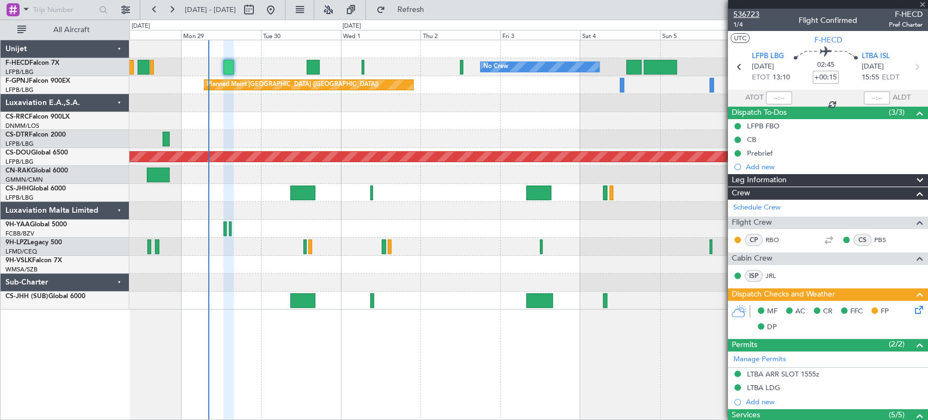
click at [744, 12] on span "536723" at bounding box center [746, 14] width 26 height 11
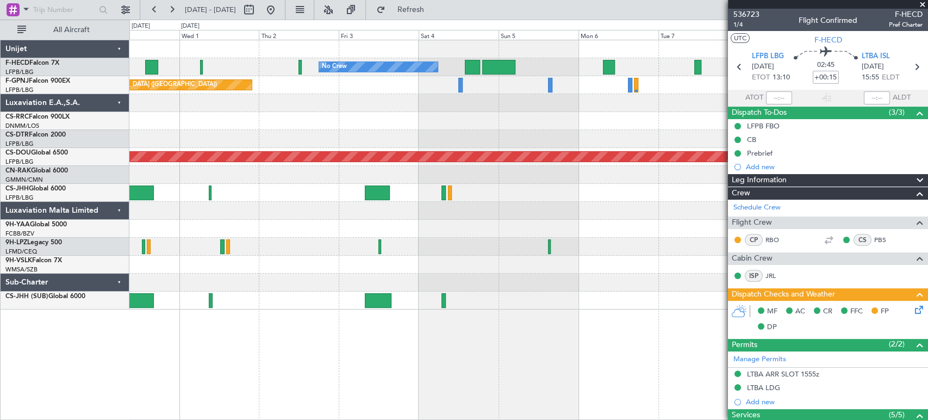
click at [221, 77] on div "No Crew No Crew Planned Maint [GEOGRAPHIC_DATA] ([GEOGRAPHIC_DATA]) No Crew Pla…" at bounding box center [528, 174] width 798 height 269
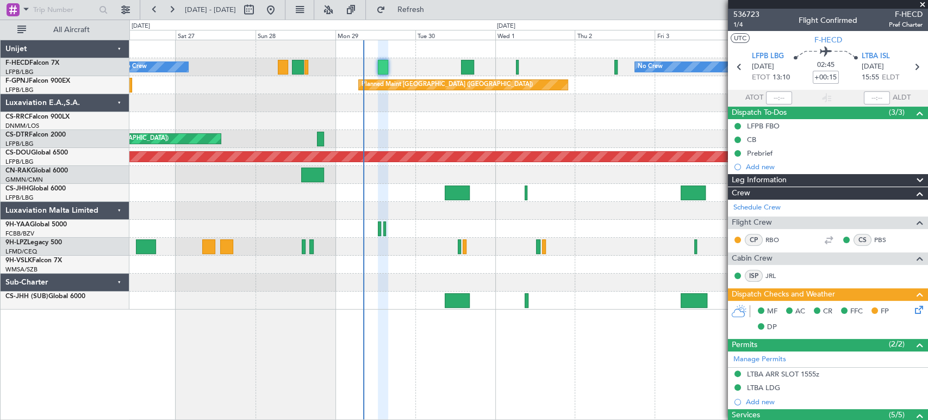
click at [545, 192] on div "No Crew No Crew Planned Maint [GEOGRAPHIC_DATA] ([GEOGRAPHIC_DATA]) No Crew Pla…" at bounding box center [528, 174] width 798 height 269
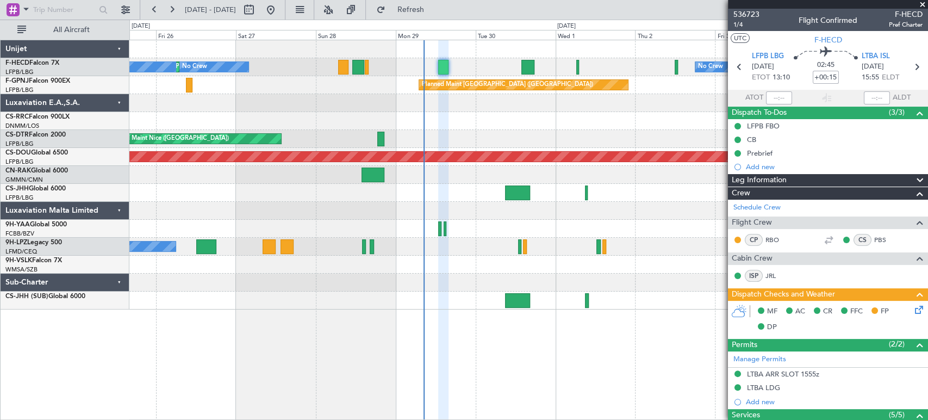
click at [398, 203] on div "No Crew No Crew Planned Maint Paris (Le Bourget) No Crew Planned Maint Paris (L…" at bounding box center [528, 174] width 798 height 269
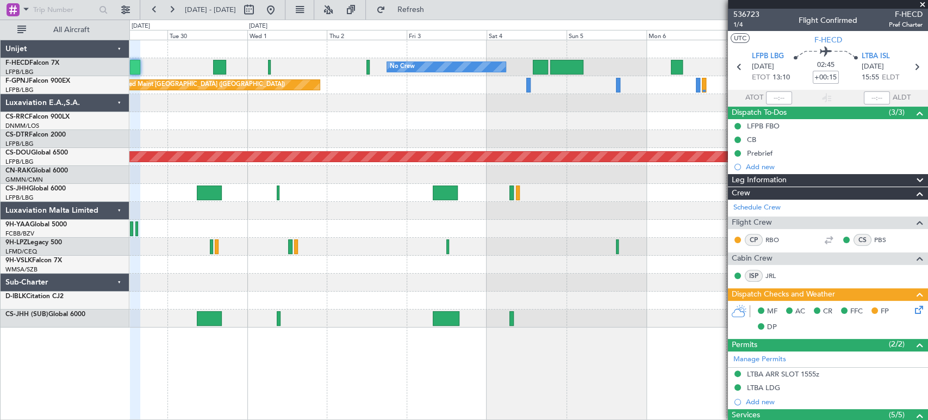
click at [148, 193] on div at bounding box center [528, 193] width 798 height 18
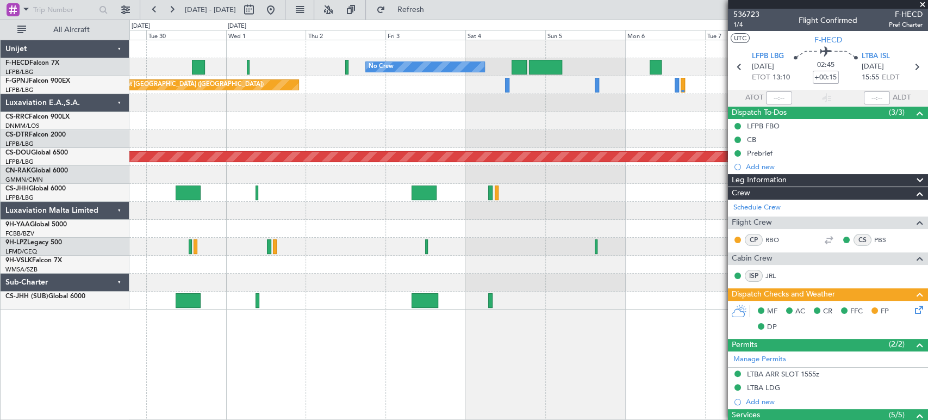
click at [426, 188] on div at bounding box center [528, 193] width 798 height 18
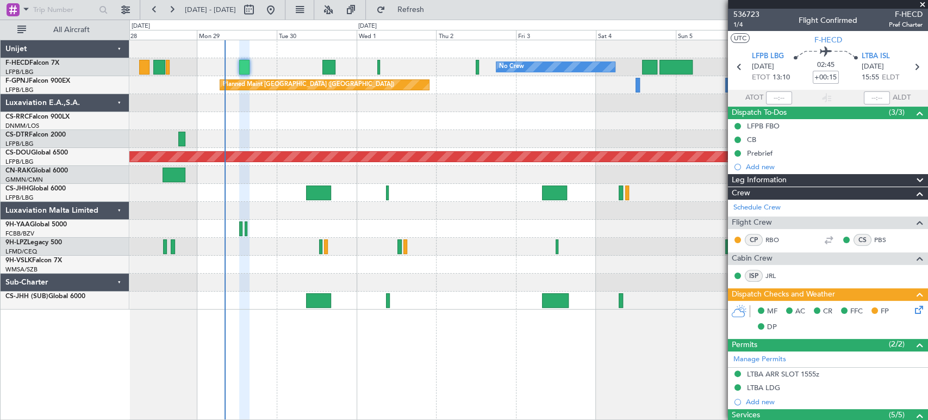
click at [452, 193] on div at bounding box center [528, 193] width 798 height 18
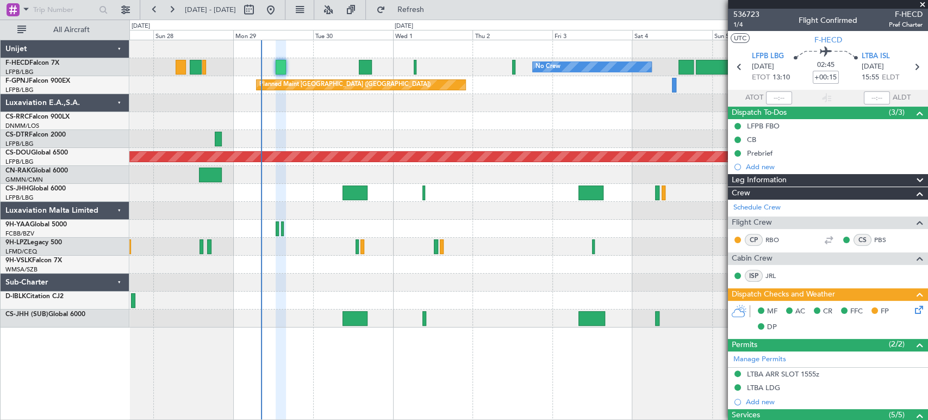
click at [422, 193] on div at bounding box center [423, 192] width 3 height 15
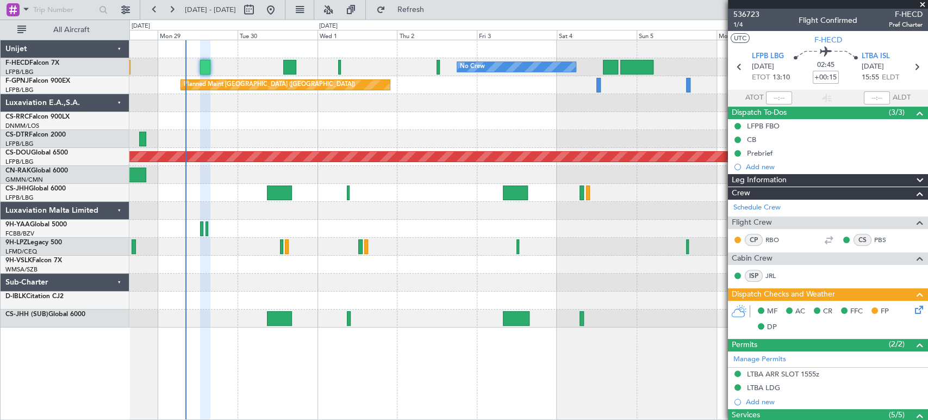
click at [372, 195] on div at bounding box center [528, 193] width 798 height 18
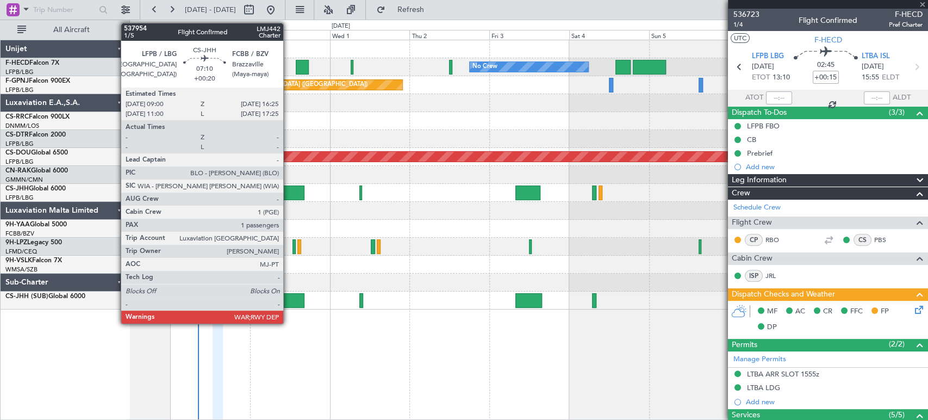
type input "-00:05"
type input "5"
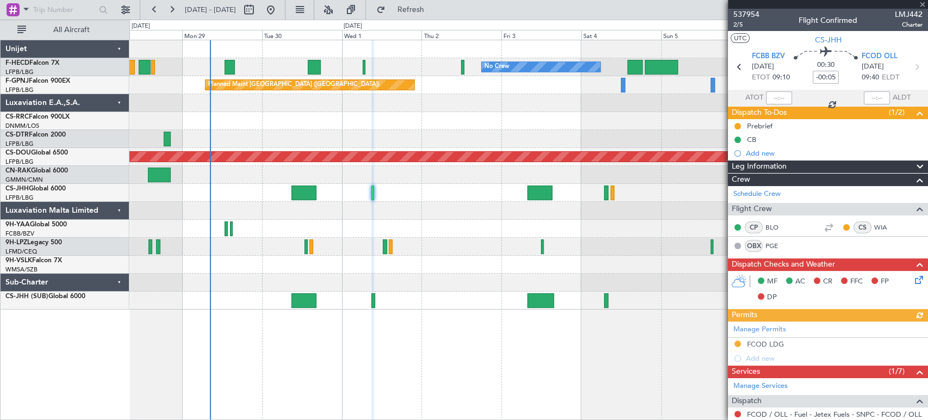
click at [403, 178] on div "No Crew No Crew No Crew Planned Maint [GEOGRAPHIC_DATA] ([GEOGRAPHIC_DATA]) No …" at bounding box center [528, 174] width 798 height 269
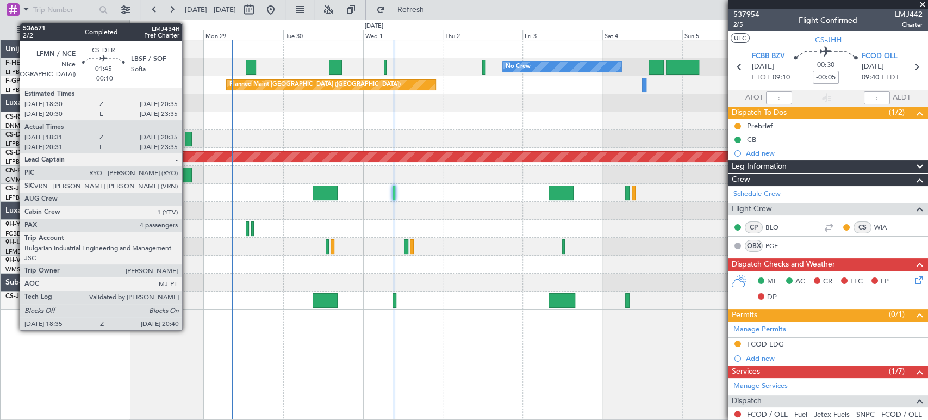
click at [187, 135] on div at bounding box center [188, 139] width 7 height 15
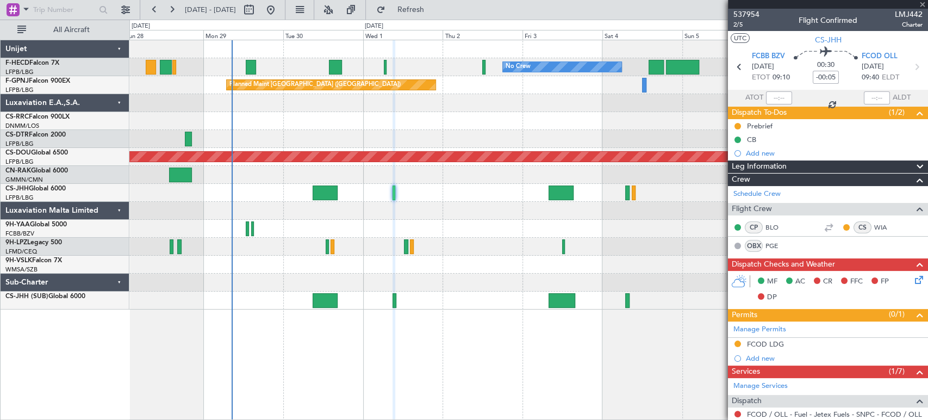
type input "-00:10"
type input "18:46"
type input "20:30"
type input "4"
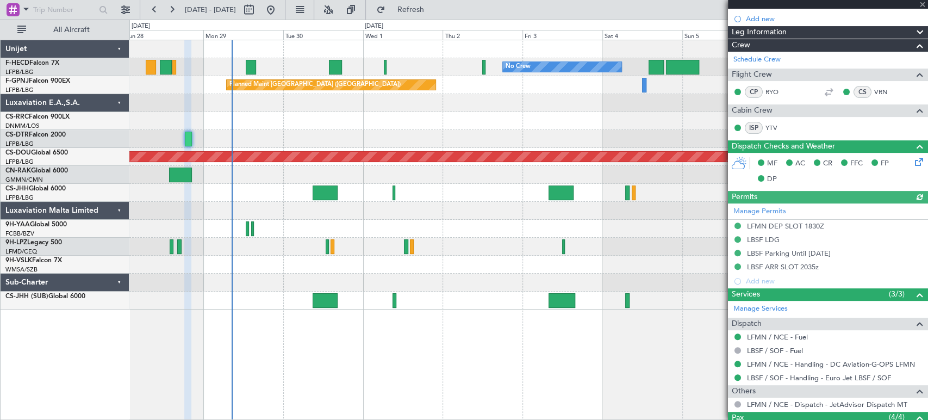
scroll to position [266, 0]
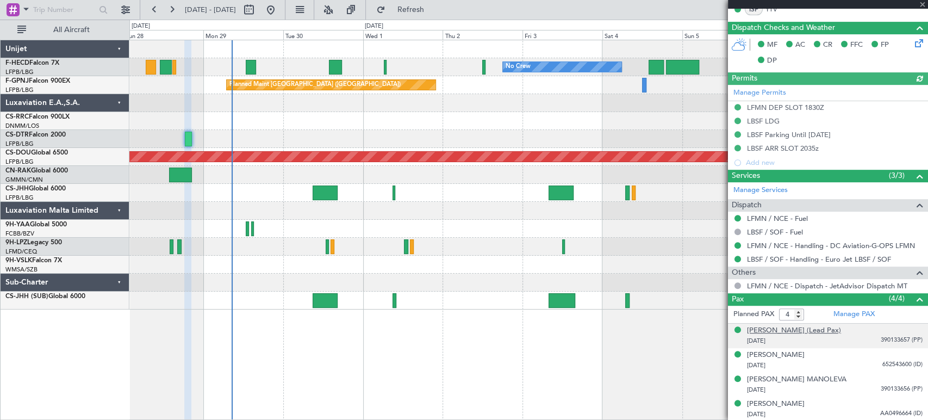
click at [813, 325] on div "Alexander Dimitrov MANOLEV (Lead Pax)" at bounding box center [794, 330] width 94 height 11
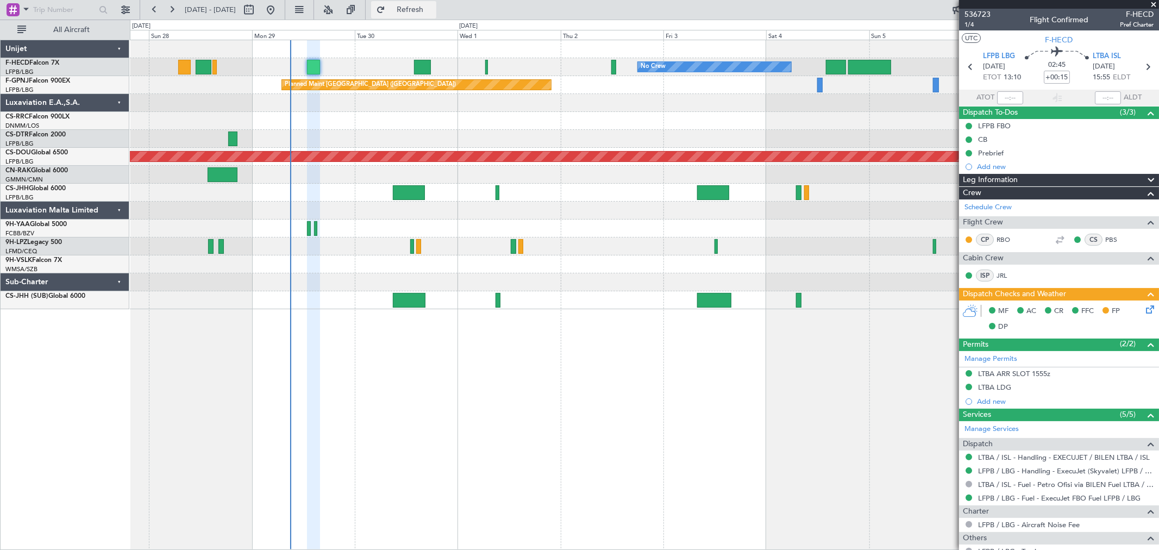
click at [433, 12] on span "Refresh" at bounding box center [411, 10] width 46 height 8
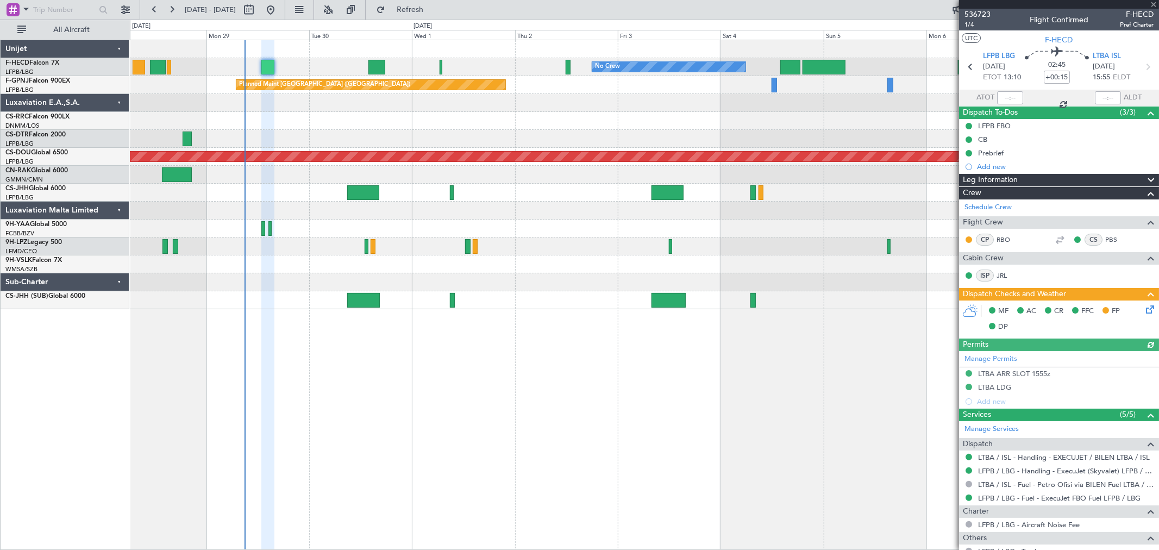
click at [280, 64] on div "No Crew No Crew No Crew Planned Maint [GEOGRAPHIC_DATA] ([GEOGRAPHIC_DATA]) No …" at bounding box center [644, 67] width 1029 height 18
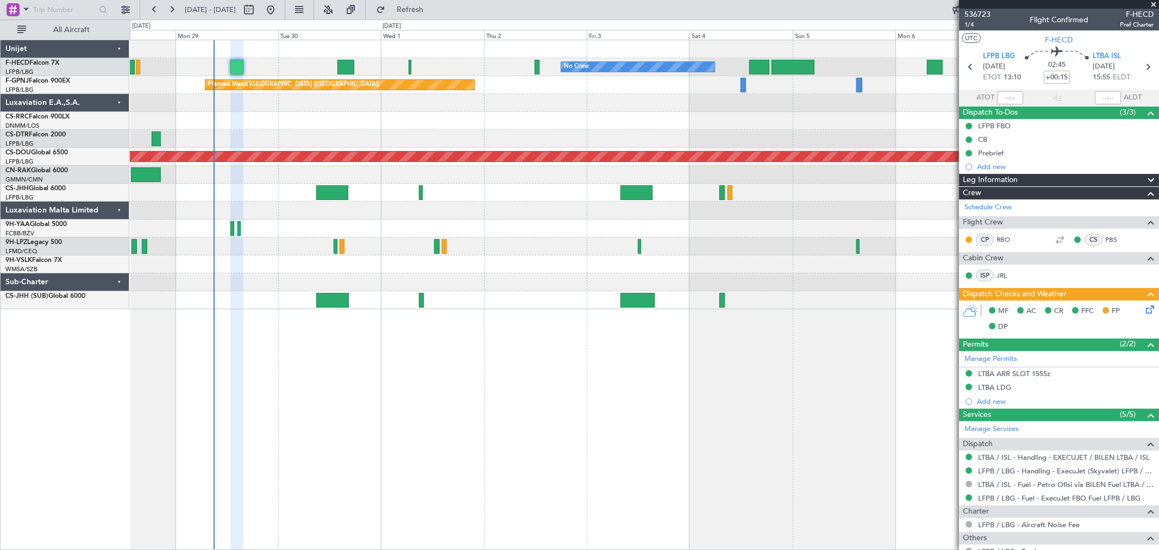
click at [363, 69] on div "No Crew No Crew No Crew Planned Maint [GEOGRAPHIC_DATA] ([GEOGRAPHIC_DATA]) No …" at bounding box center [644, 174] width 1029 height 269
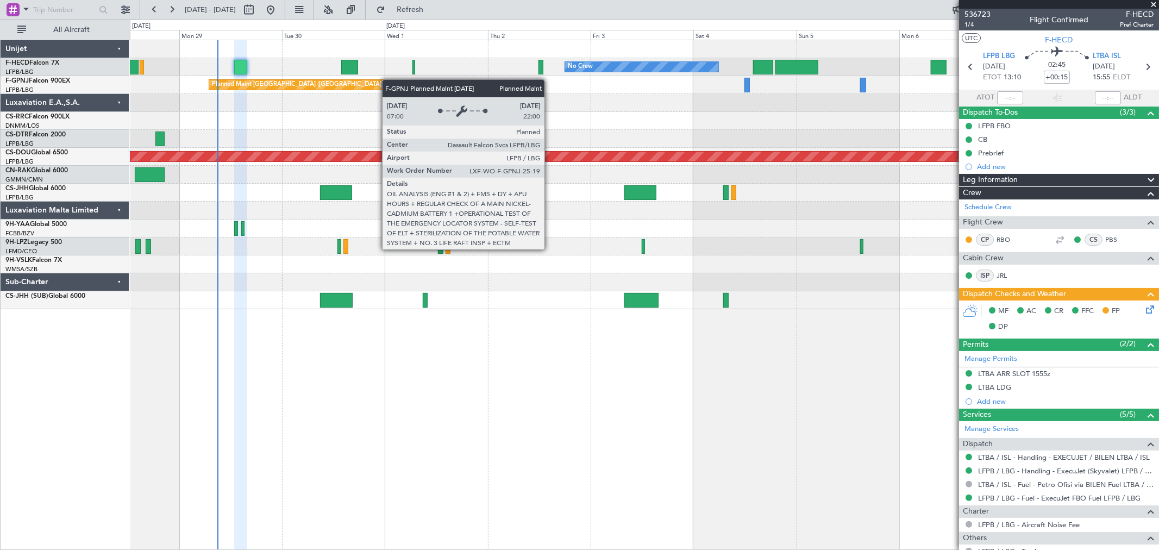
click at [318, 80] on div "Planned Maint [GEOGRAPHIC_DATA] ([GEOGRAPHIC_DATA]) No Crew" at bounding box center [644, 85] width 1029 height 18
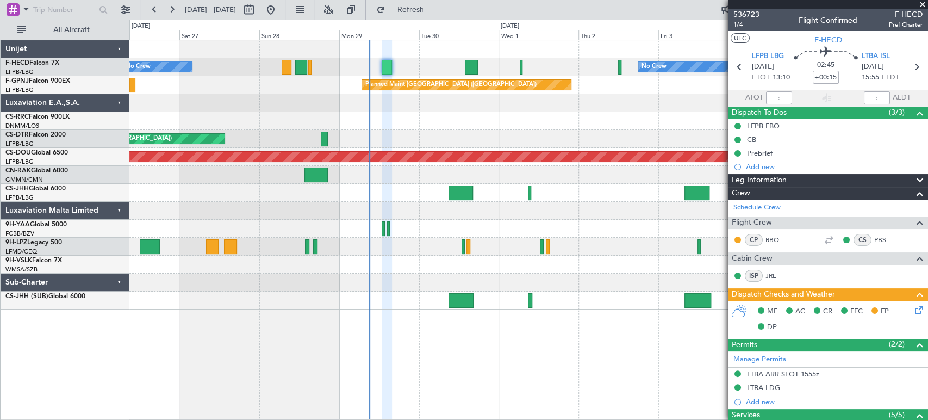
click at [533, 127] on div at bounding box center [528, 121] width 798 height 18
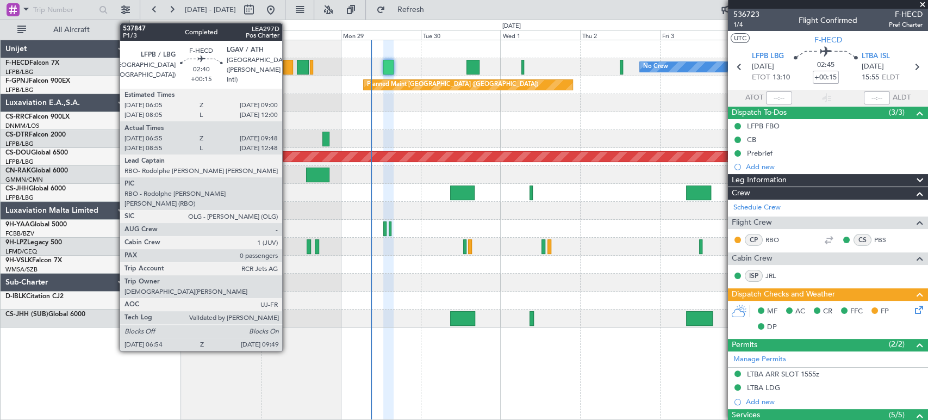
click at [287, 65] on div at bounding box center [288, 67] width 10 height 15
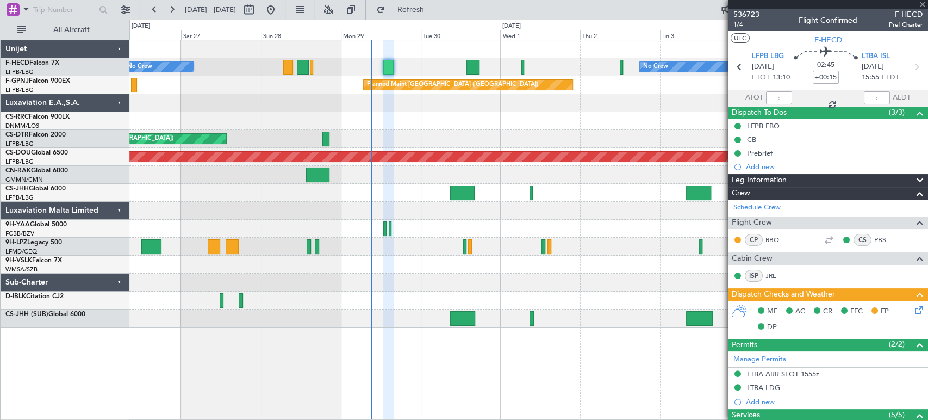
type input "07:05"
type input "09:43"
type input "0"
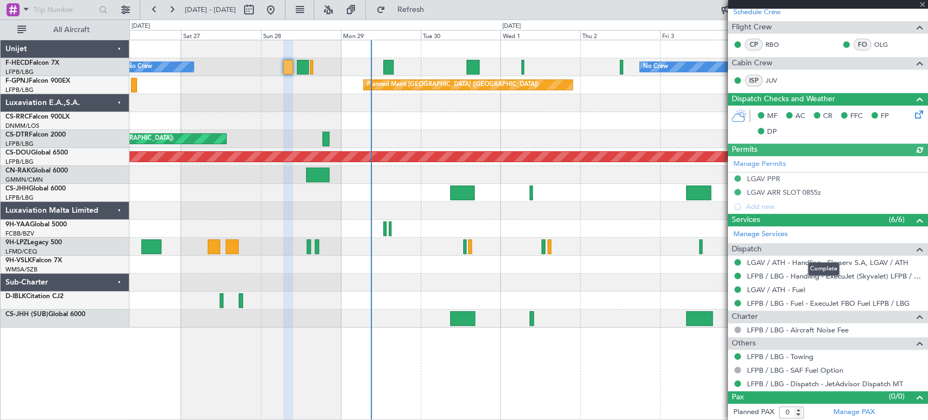
scroll to position [74, 0]
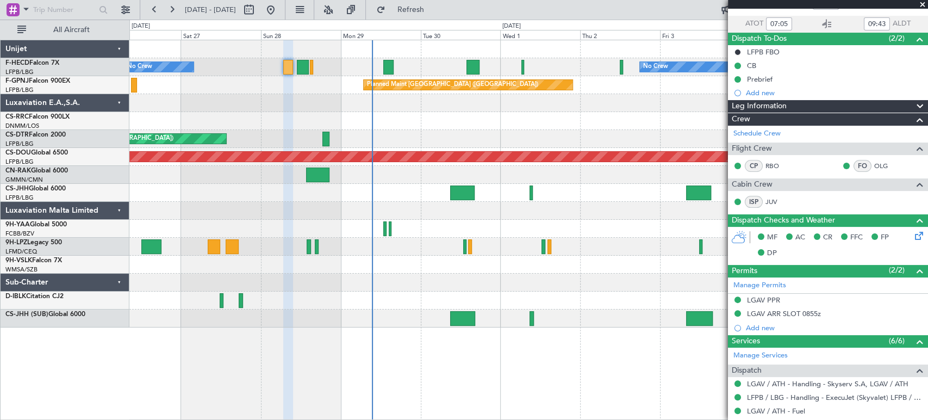
click at [286, 190] on div "Planned Maint [GEOGRAPHIC_DATA] ([GEOGRAPHIC_DATA])" at bounding box center [528, 193] width 798 height 18
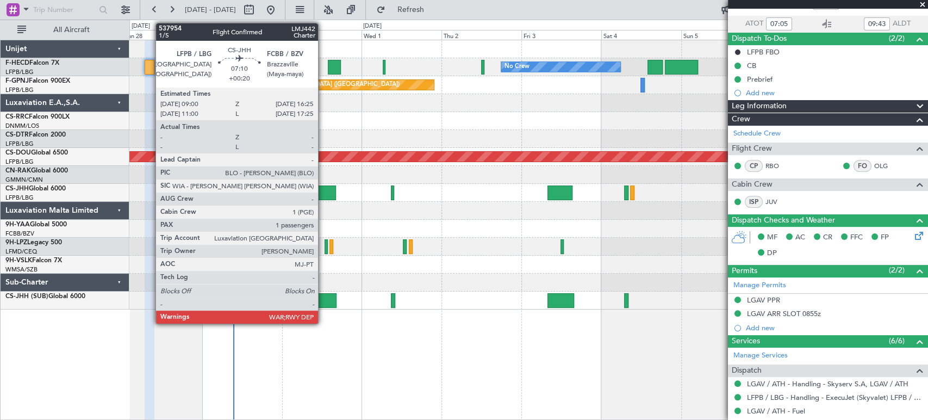
click at [323, 191] on div at bounding box center [323, 192] width 25 height 15
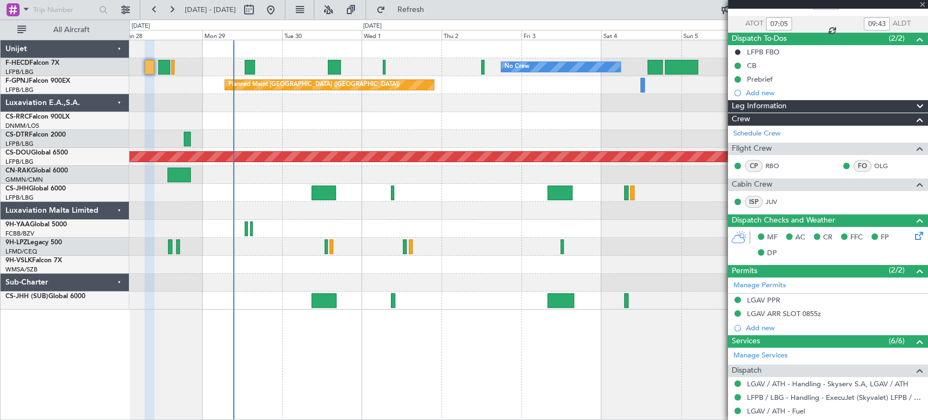
type input "+00:20"
type input "1"
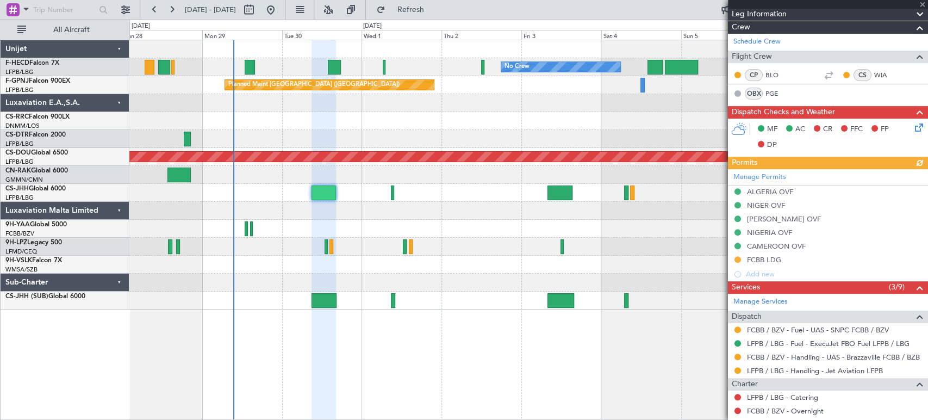
scroll to position [181, 0]
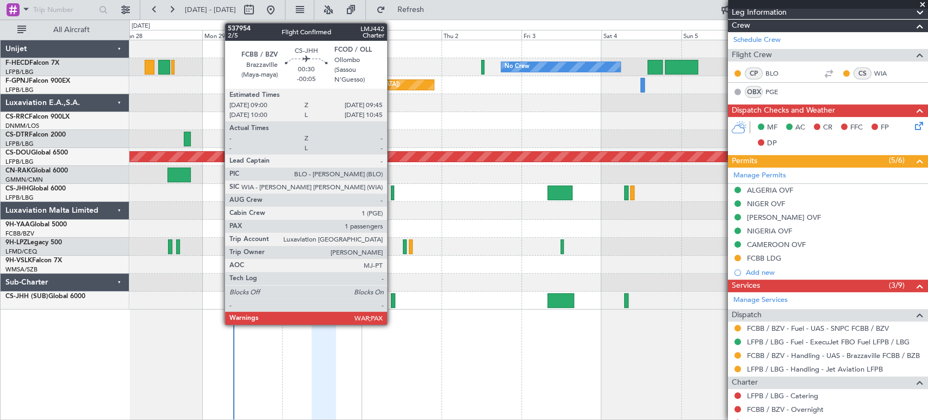
click at [392, 192] on div at bounding box center [392, 192] width 3 height 15
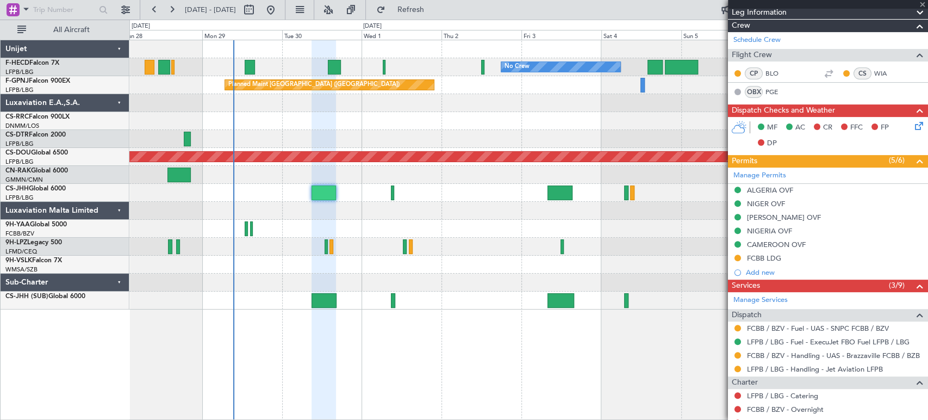
type input "-00:05"
type input "5"
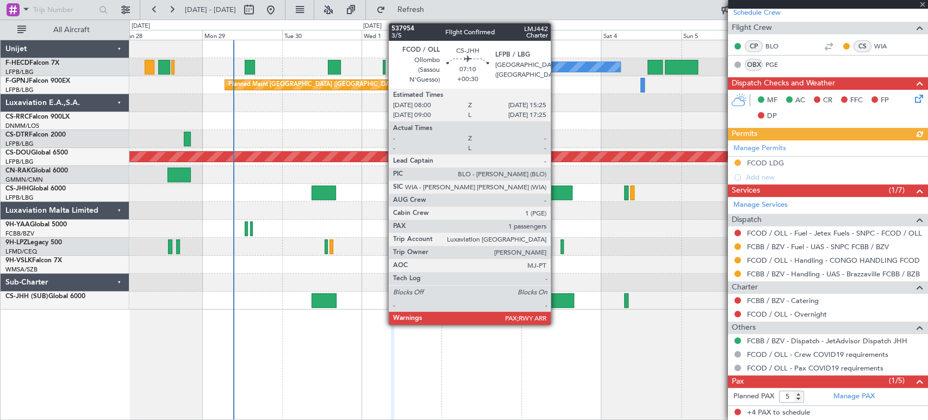
click at [557, 188] on div at bounding box center [559, 192] width 25 height 15
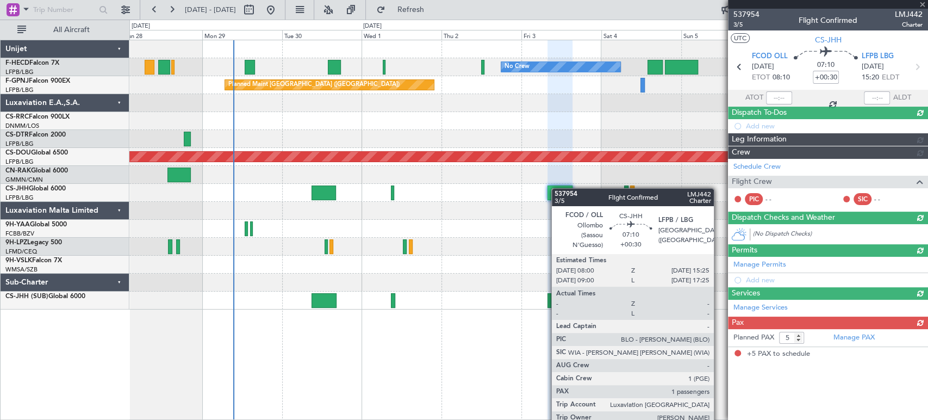
scroll to position [0, 0]
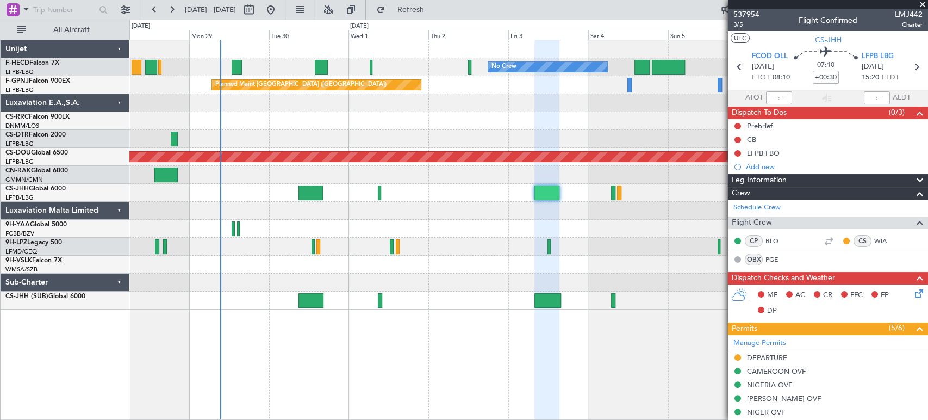
click at [419, 205] on div "No Crew No Crew No Crew Planned Maint [GEOGRAPHIC_DATA] ([GEOGRAPHIC_DATA]) No …" at bounding box center [528, 174] width 798 height 269
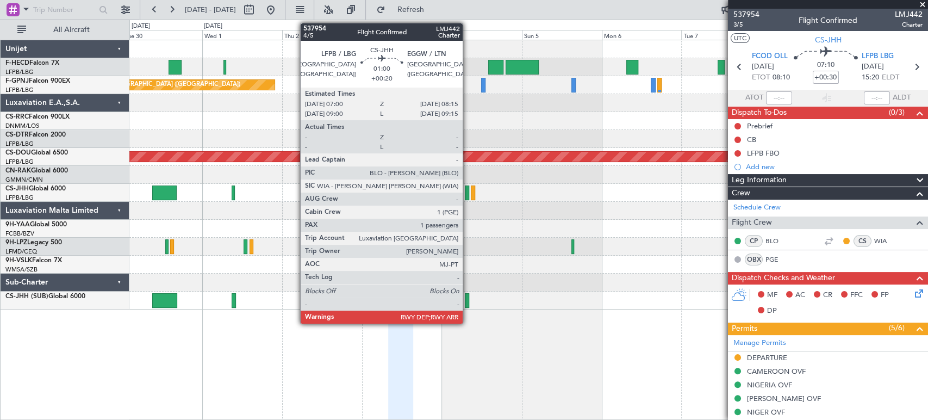
click at [467, 190] on div at bounding box center [467, 192] width 4 height 15
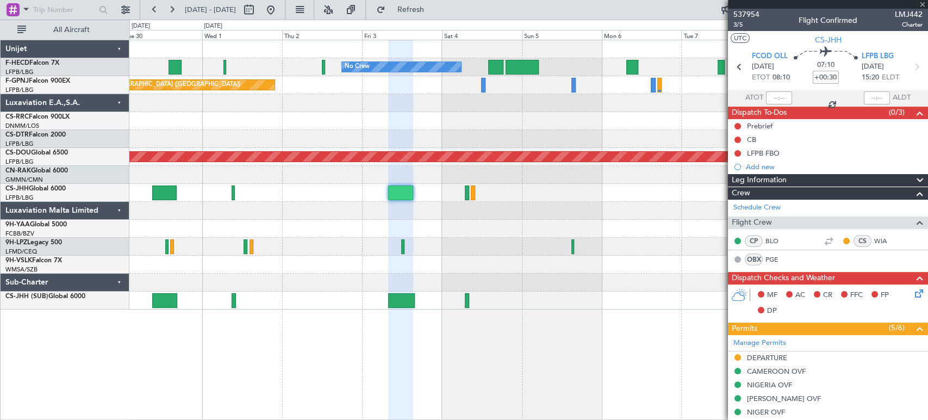
type input "+00:20"
type input "1"
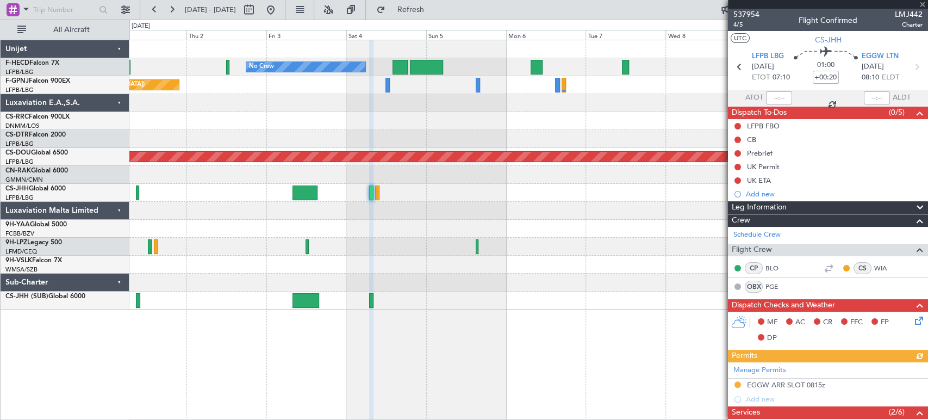
click at [411, 217] on div "No Crew No Crew Planned Maint Paris (Le Bourget) Planned Maint Paris (Le Bourge…" at bounding box center [528, 174] width 798 height 269
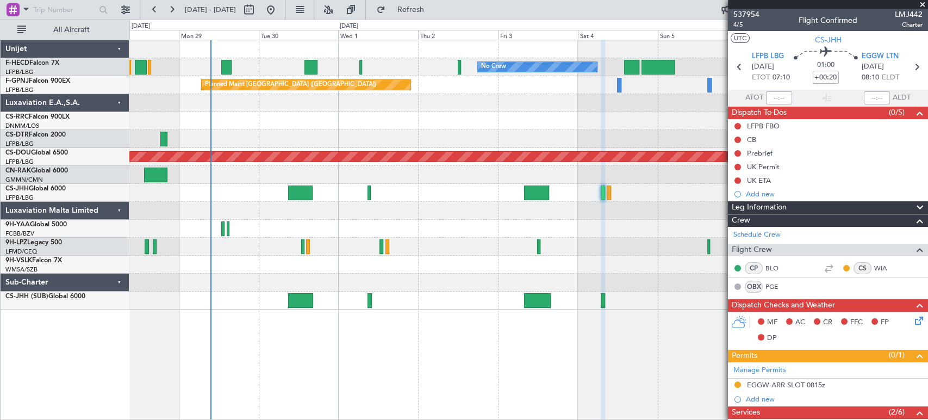
click at [690, 155] on div "No Crew No Crew No Crew Planned Maint Paris (Le Bourget) No Crew Planned Maint …" at bounding box center [528, 174] width 798 height 269
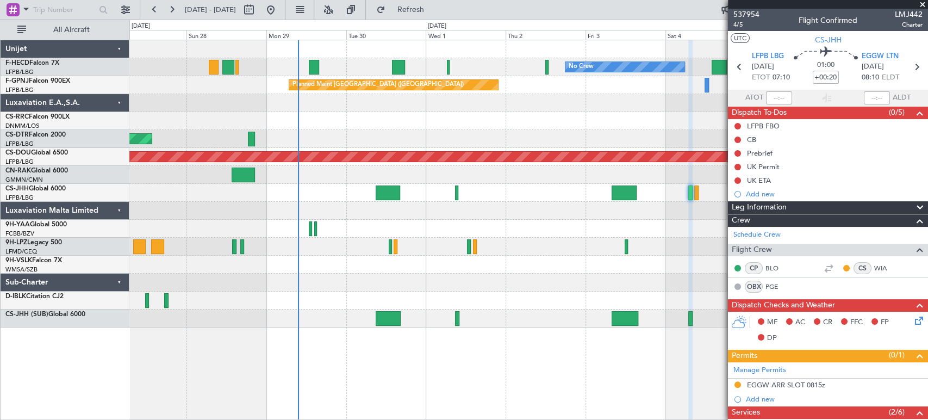
click at [315, 147] on div "No Crew No Crew Planned Maint [GEOGRAPHIC_DATA] ([GEOGRAPHIC_DATA]) No Crew Pla…" at bounding box center [528, 183] width 798 height 287
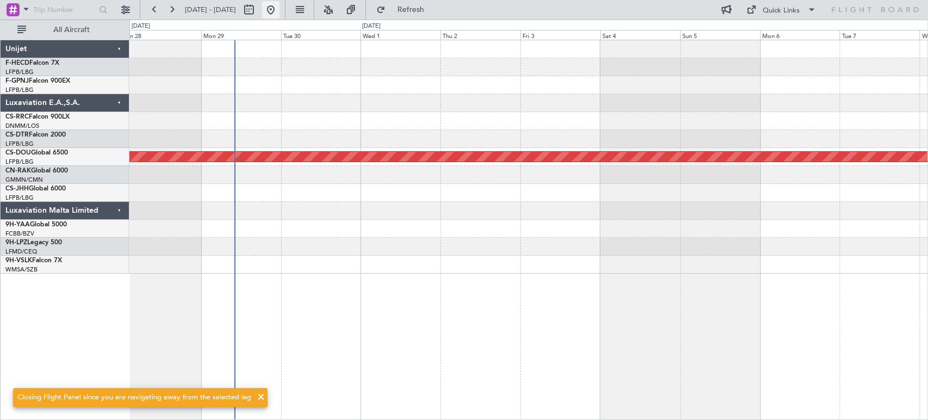
click at [279, 8] on button at bounding box center [270, 9] width 17 height 17
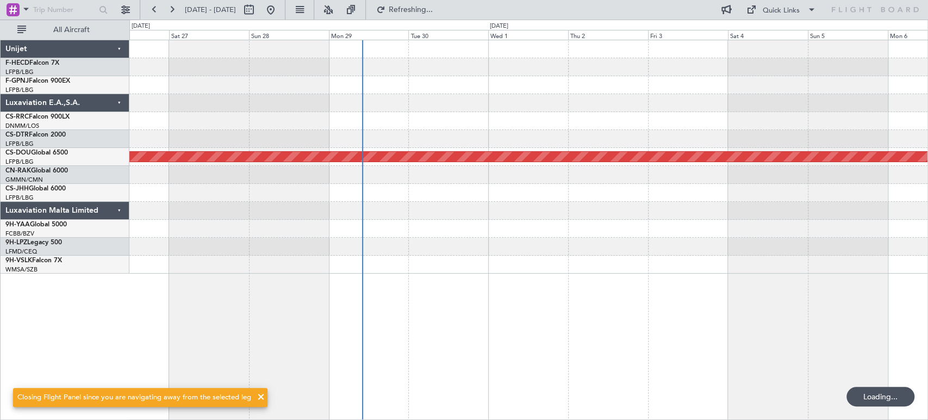
click at [309, 173] on div "Planned Maint London ([GEOGRAPHIC_DATA])" at bounding box center [528, 156] width 798 height 233
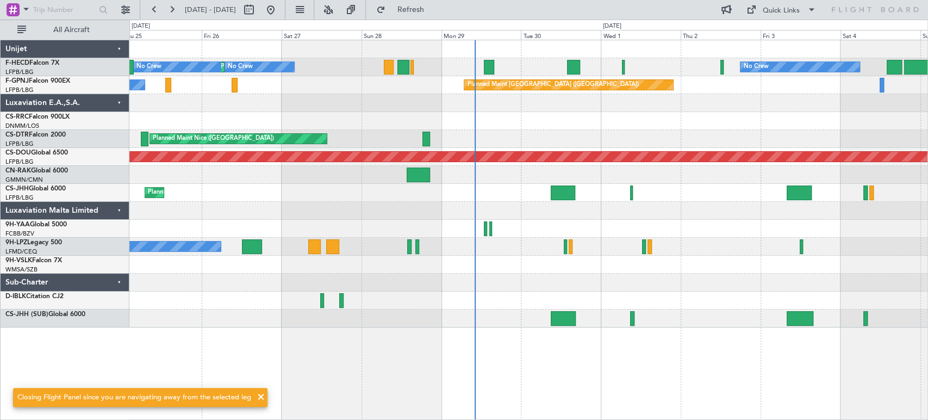
click at [577, 127] on div at bounding box center [528, 121] width 798 height 18
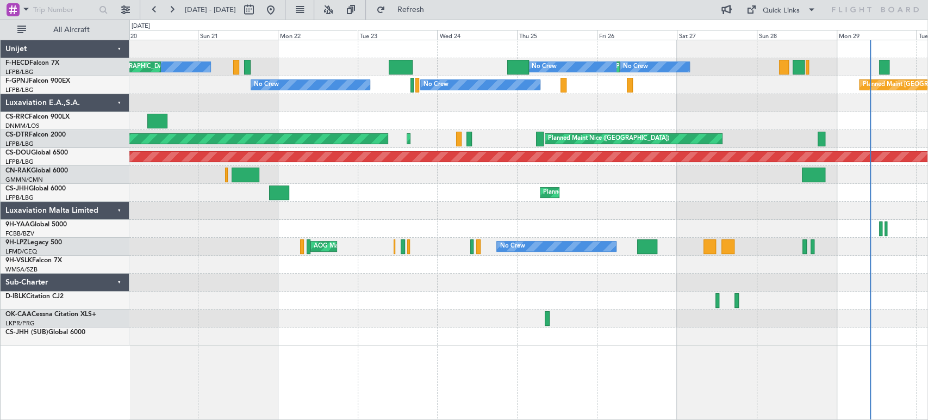
click at [642, 121] on div "Planned Maint [GEOGRAPHIC_DATA] ([GEOGRAPHIC_DATA])" at bounding box center [528, 121] width 798 height 18
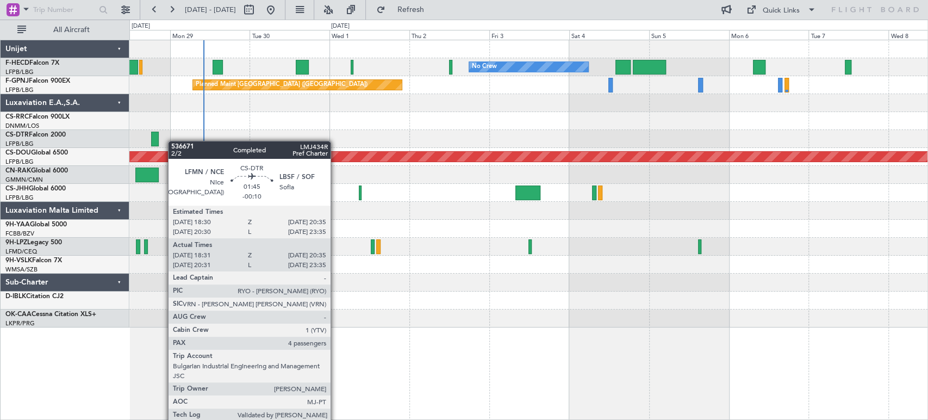
click at [161, 141] on div "No Crew No Crew No Crew Planned Maint Paris (Le Bourget) No Crew Planned Maint …" at bounding box center [528, 183] width 798 height 287
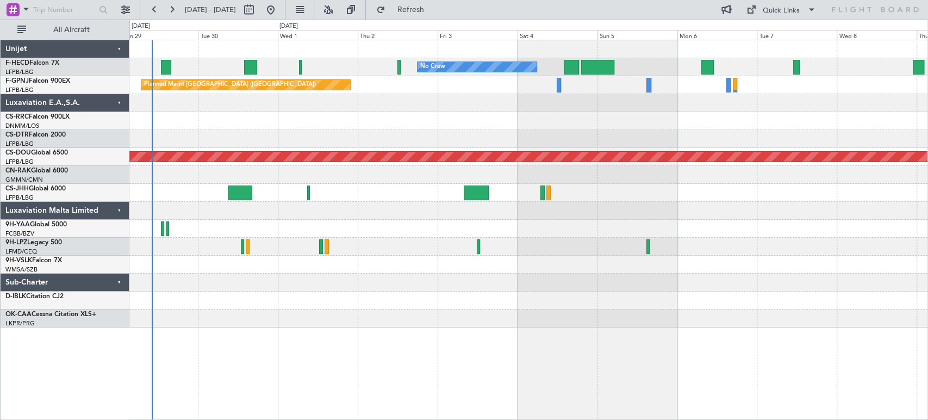
click at [379, 141] on div "Planned Maint Nice ([GEOGRAPHIC_DATA])" at bounding box center [528, 139] width 798 height 18
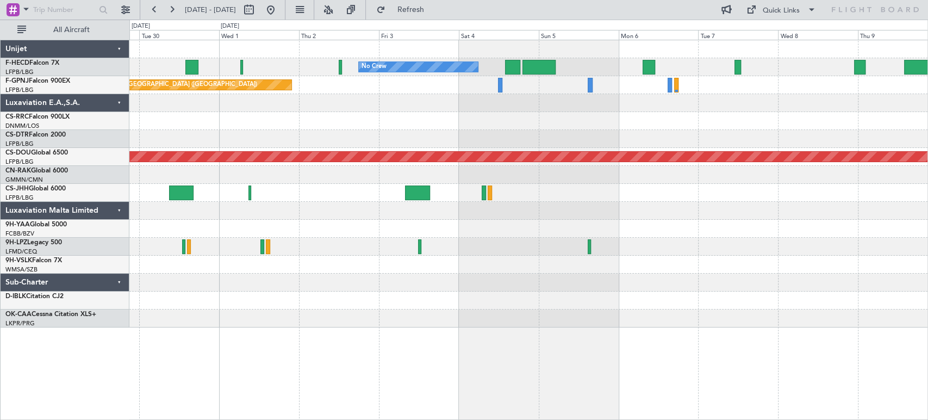
click at [394, 134] on div "No Crew No Crew Planned Maint Paris (Le Bourget) No Crew Planned Maint Nice (Cô…" at bounding box center [528, 183] width 798 height 287
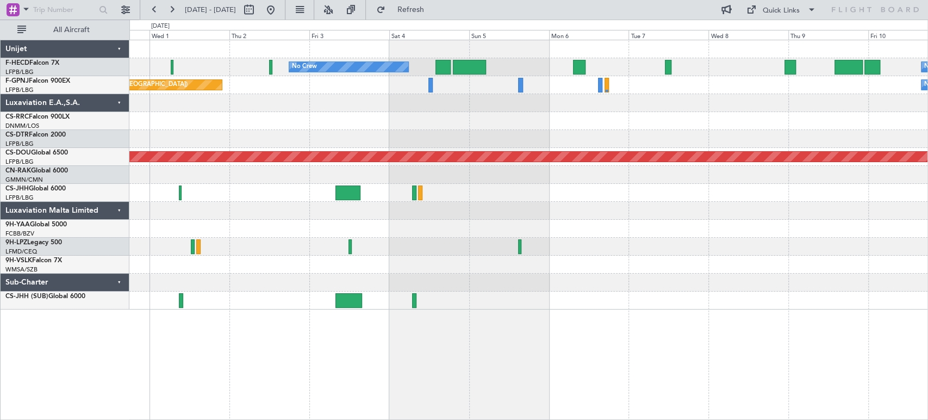
click at [613, 110] on div "No Crew No Crew Planned Maint Paris (Le Bourget) Planned Maint Paris (Le Bourge…" at bounding box center [528, 174] width 798 height 269
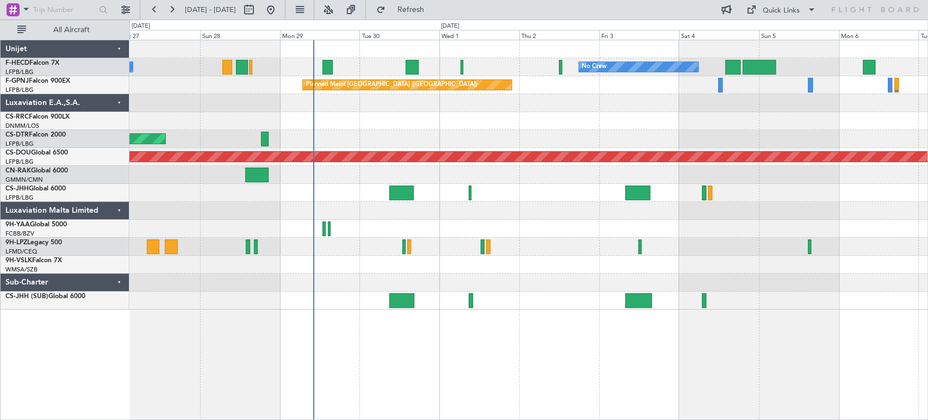
click at [615, 164] on div "Planned Maint London ([GEOGRAPHIC_DATA])" at bounding box center [528, 157] width 798 height 18
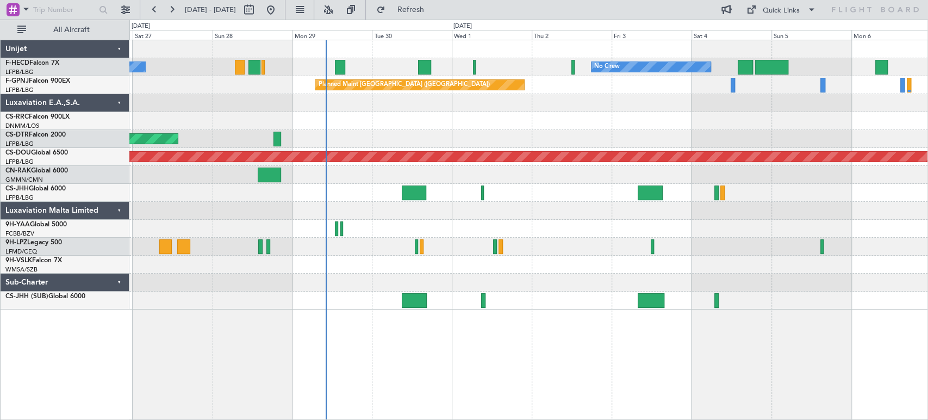
click at [260, 114] on div "No Crew No Crew Planned Maint Paris (Le Bourget) No Crew Planned Maint Paris (L…" at bounding box center [528, 174] width 798 height 269
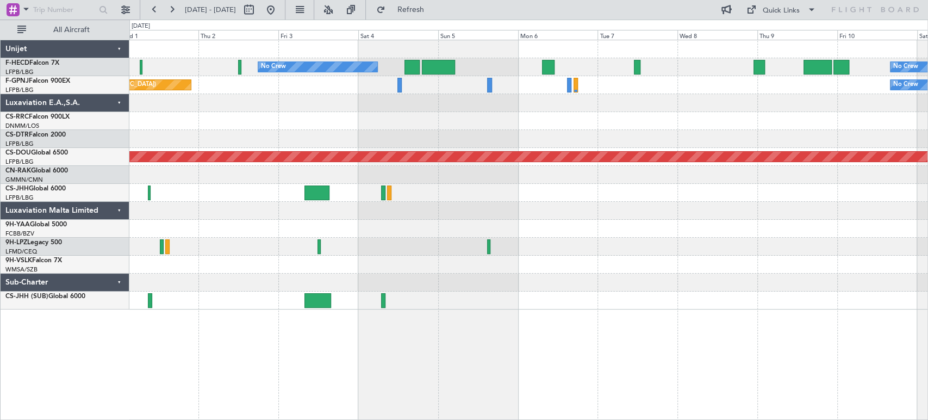
click at [298, 114] on div "No Crew No Crew Planned Maint Paris (Le Bourget) Planned Maint Paris (Le Bourge…" at bounding box center [528, 174] width 798 height 269
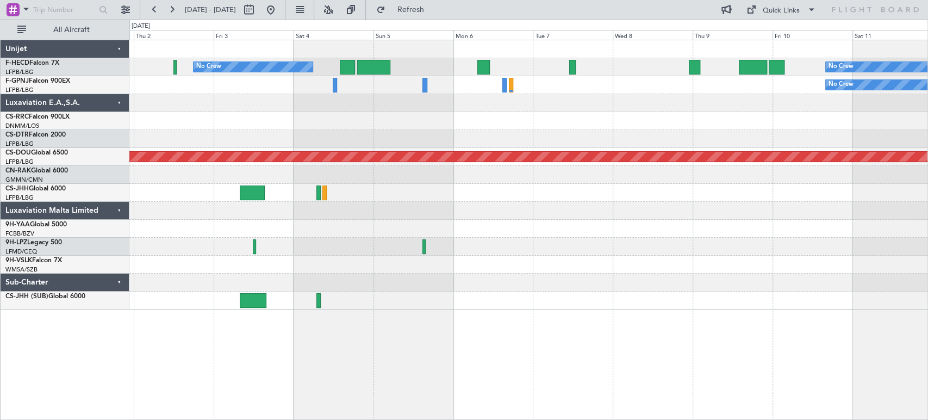
click at [460, 95] on div "No Crew No Crew Planned Maint Paris (Le Bourget) No Crew No Crew Planned Maint …" at bounding box center [528, 174] width 798 height 269
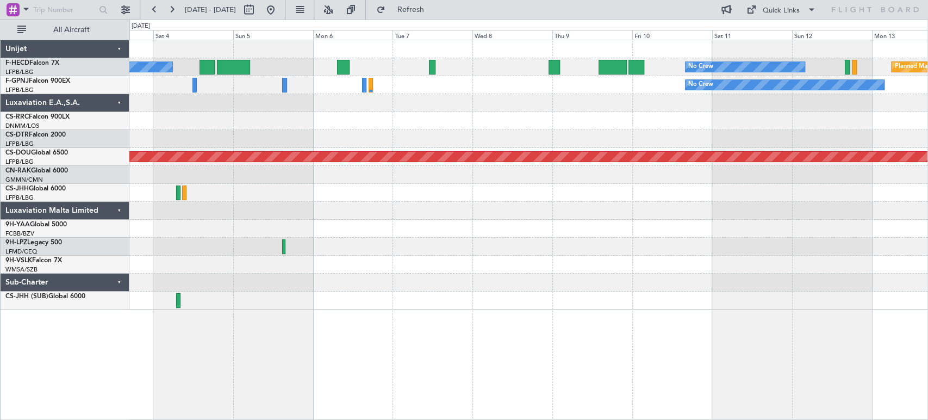
click at [347, 99] on div "No Crew No Crew Planned Maint Paris (Le Bourget) No Crew No Crew Planned Maint …" at bounding box center [528, 174] width 798 height 269
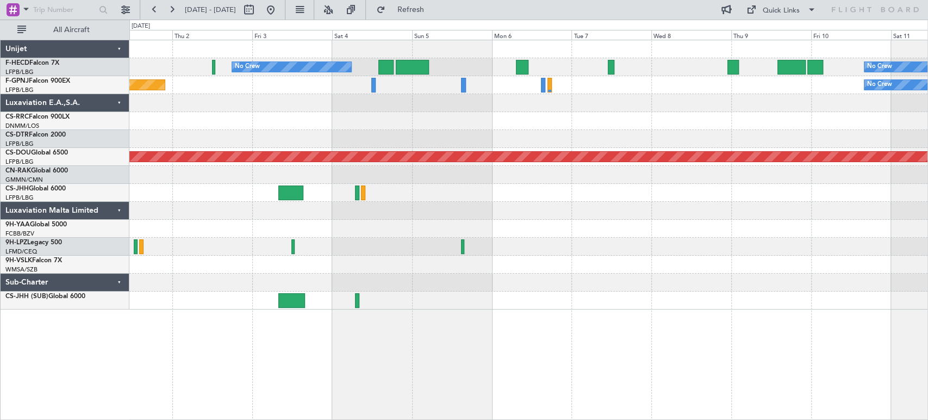
click at [465, 108] on div at bounding box center [528, 103] width 798 height 18
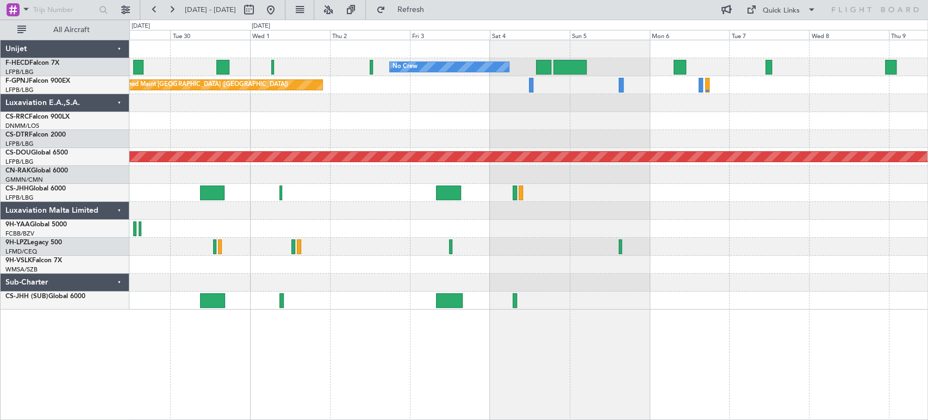
click at [488, 105] on div at bounding box center [528, 103] width 798 height 18
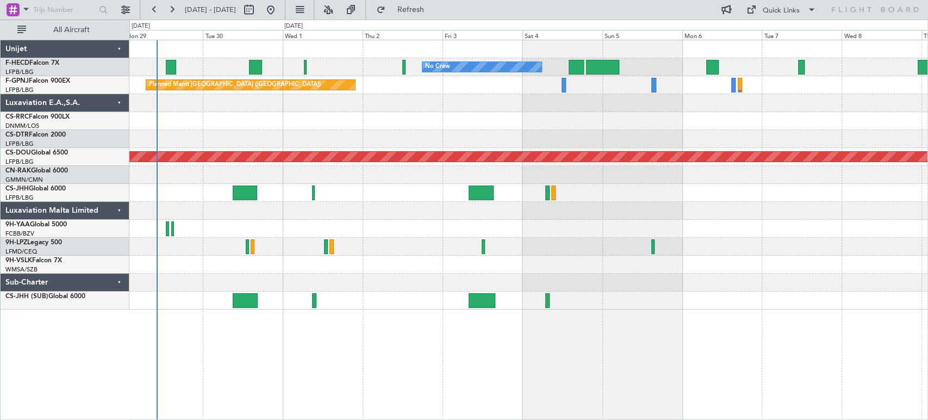
click at [428, 113] on div "No Crew No Crew No Crew Planned Maint Paris (Le Bourget) No Crew Planned Maint …" at bounding box center [528, 174] width 798 height 269
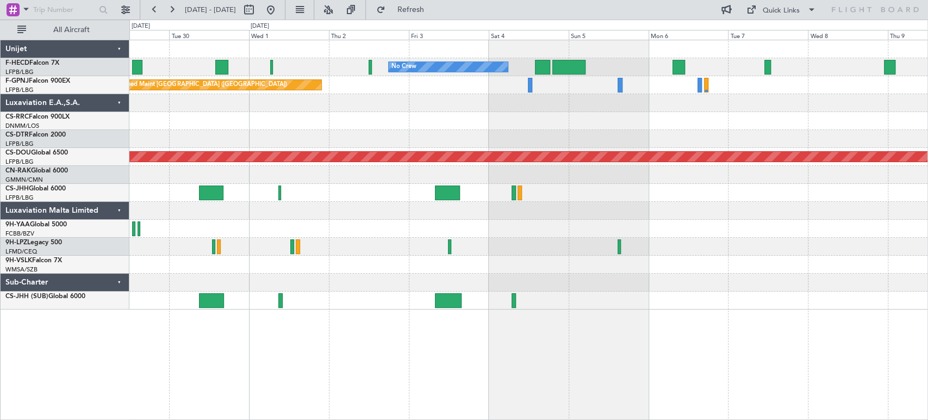
click at [386, 125] on div at bounding box center [528, 121] width 798 height 18
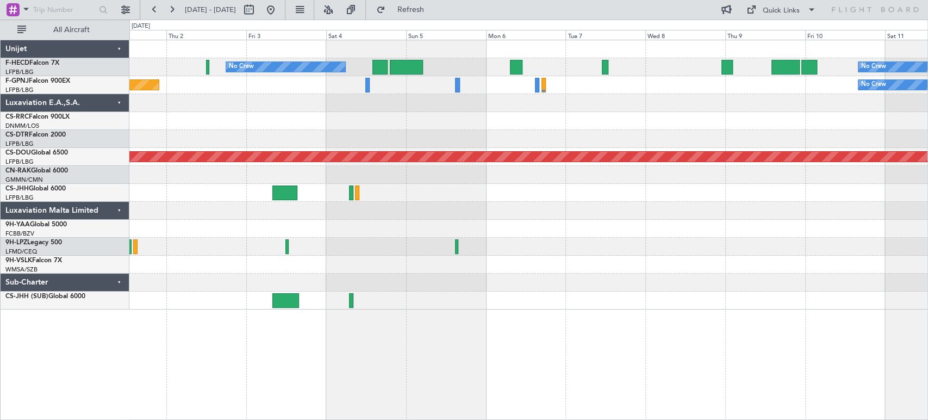
click at [456, 116] on div at bounding box center [528, 121] width 798 height 18
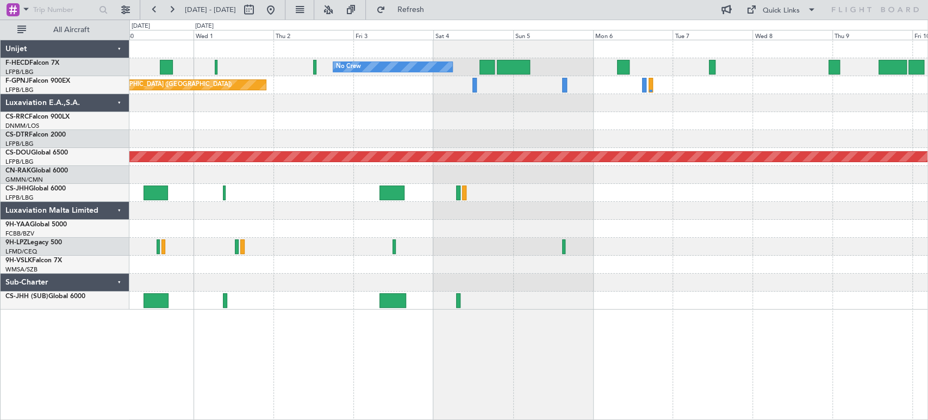
click at [453, 127] on div at bounding box center [528, 121] width 798 height 18
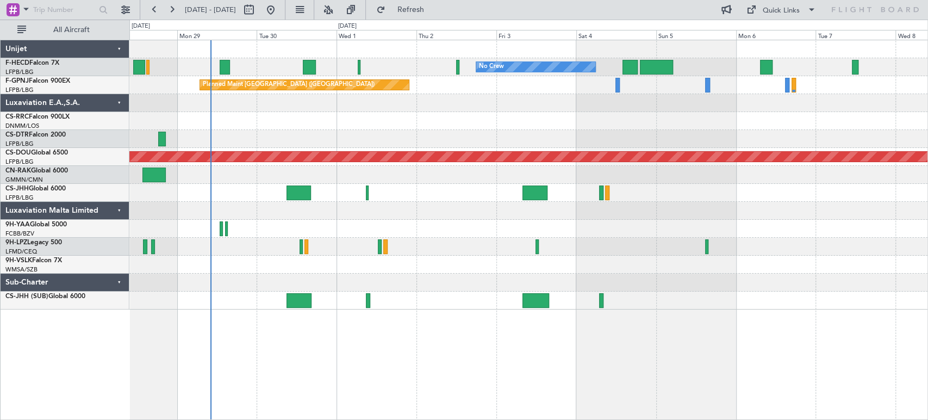
click at [391, 121] on div "No Crew No Crew No Crew Planned Maint Paris (Le Bourget) No Crew Planned Maint …" at bounding box center [528, 174] width 798 height 269
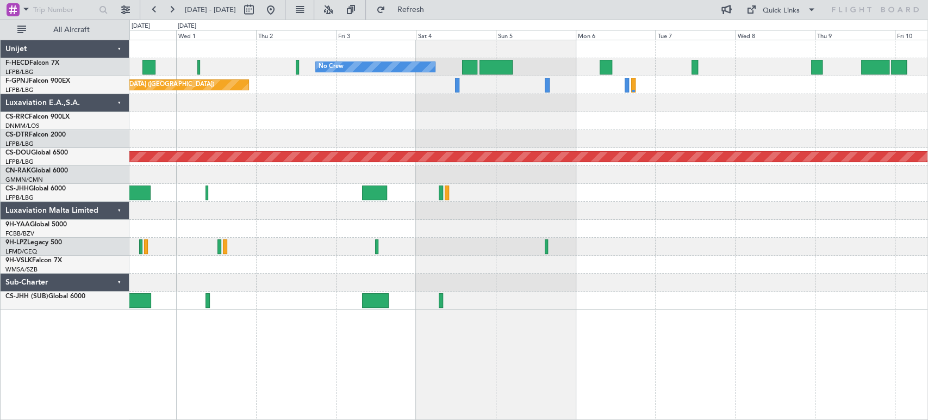
click at [200, 109] on div "No Crew No Crew Planned Maint Paris (Le Bourget) No Crew Planned Maint London (…" at bounding box center [528, 174] width 798 height 269
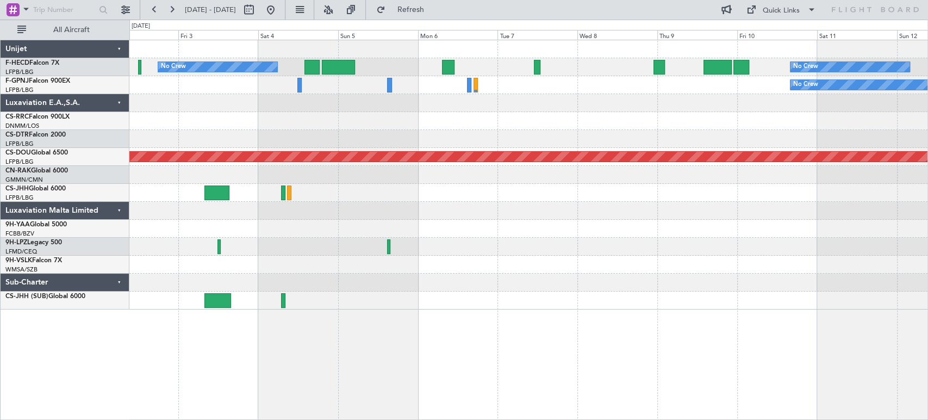
click at [257, 107] on div at bounding box center [528, 103] width 798 height 18
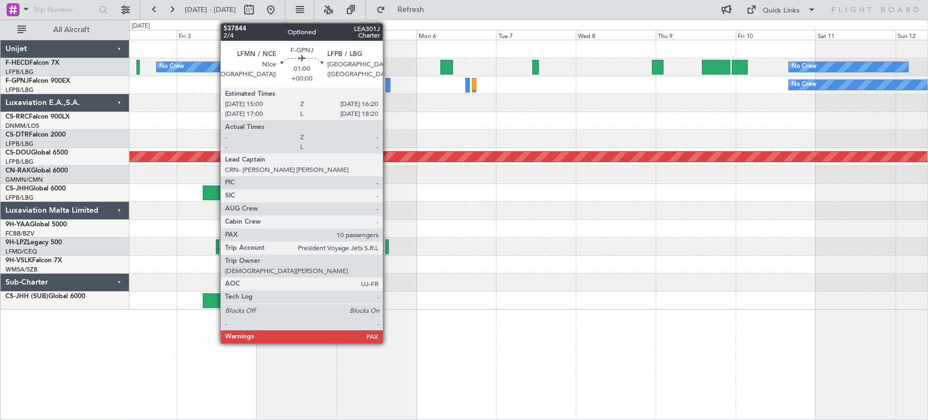
click at [389, 83] on div at bounding box center [387, 85] width 5 height 15
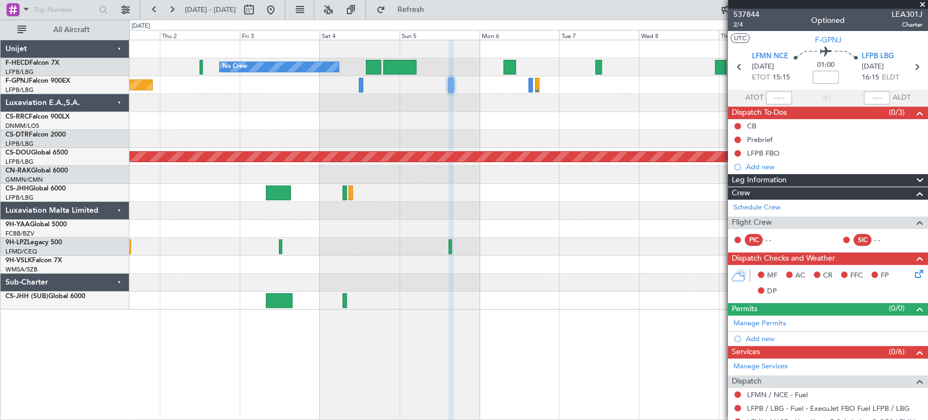
click at [423, 132] on div "No Crew No Crew Planned Maint Paris (Le Bourget) No Crew Planned Maint Paris (L…" at bounding box center [528, 174] width 798 height 269
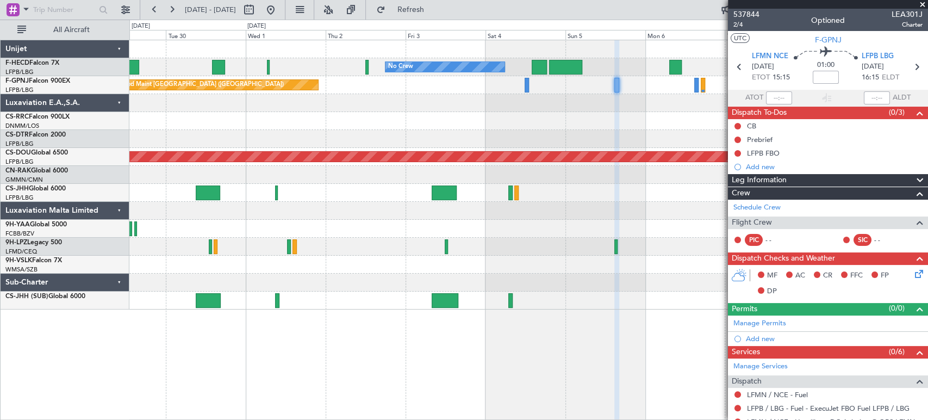
click at [538, 135] on div "Planned Maint Nice ([GEOGRAPHIC_DATA])" at bounding box center [528, 139] width 798 height 18
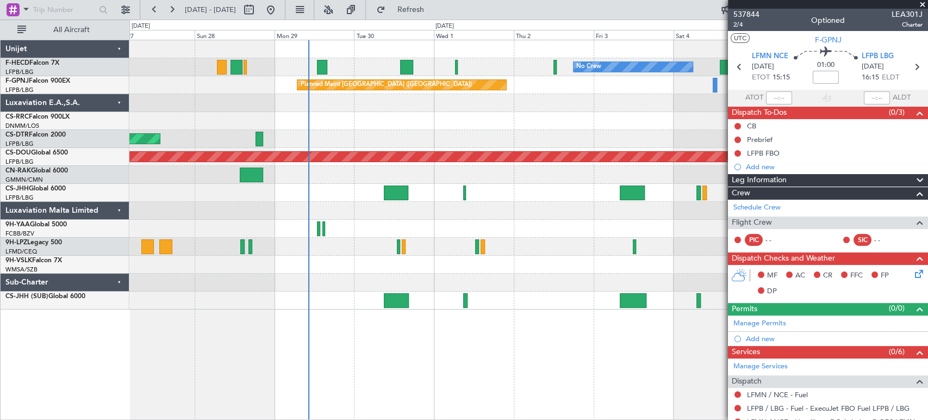
click at [602, 124] on div "No Crew No Crew Planned Maint Paris (Le Bourget) No Crew Planned Maint Paris (L…" at bounding box center [528, 174] width 798 height 269
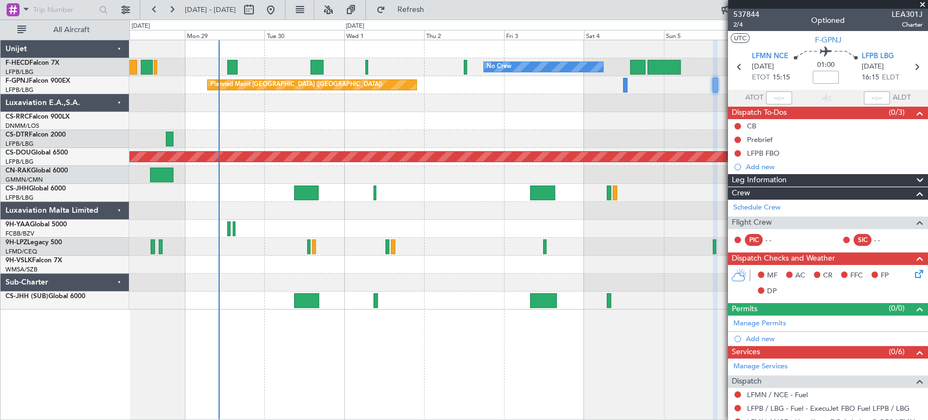
click at [338, 111] on div at bounding box center [528, 103] width 798 height 18
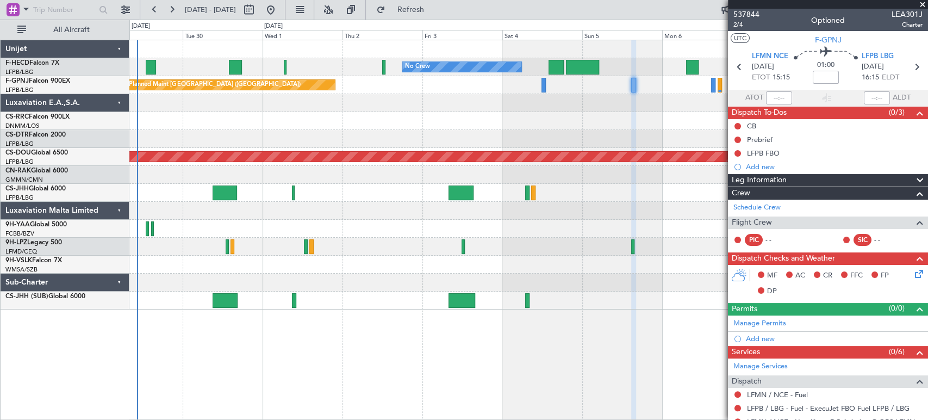
click at [361, 104] on div at bounding box center [528, 103] width 798 height 18
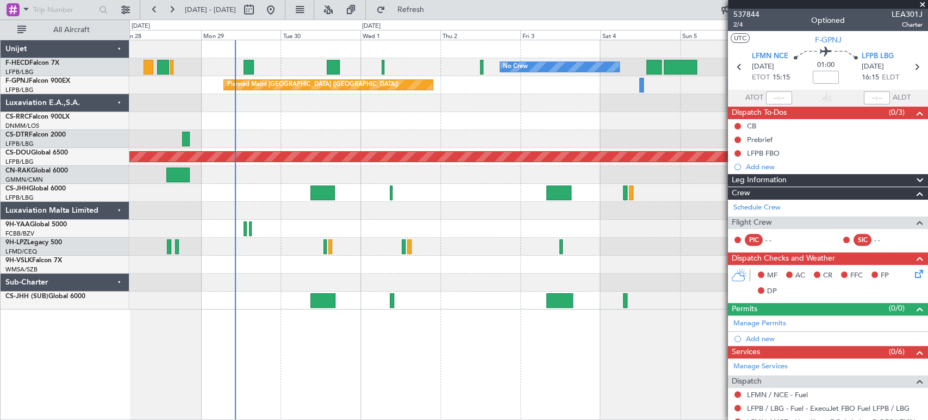
click at [352, 105] on div at bounding box center [528, 103] width 798 height 18
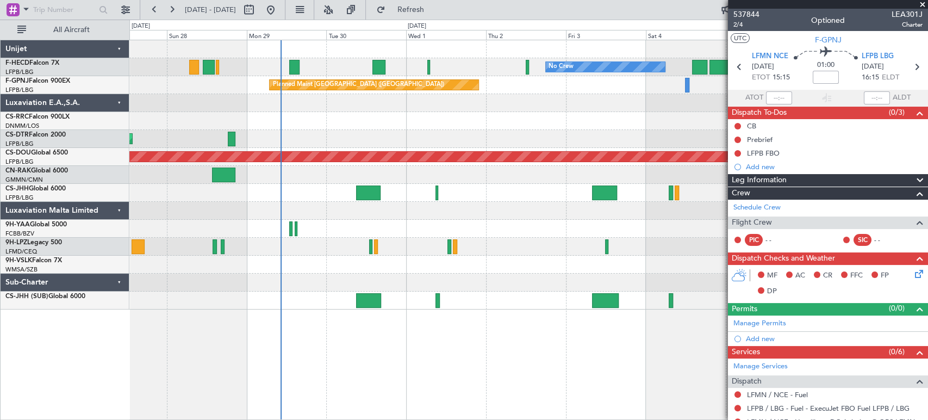
click at [300, 99] on div at bounding box center [528, 103] width 798 height 18
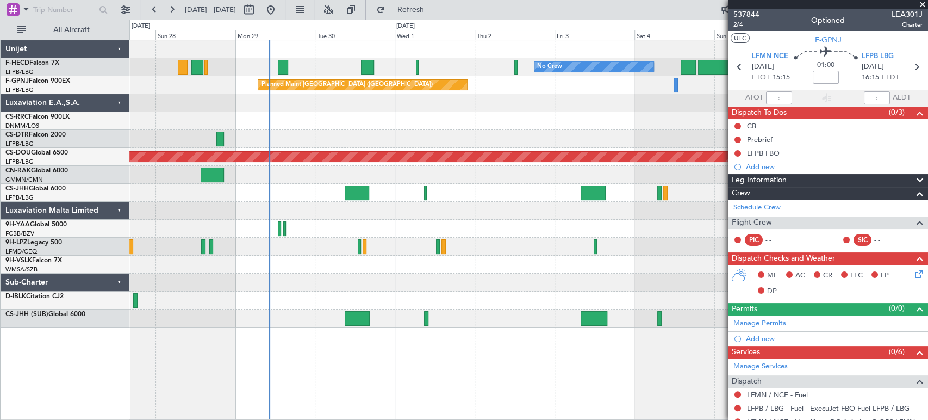
click at [345, 141] on div "Planned Maint Nice ([GEOGRAPHIC_DATA])" at bounding box center [528, 139] width 798 height 18
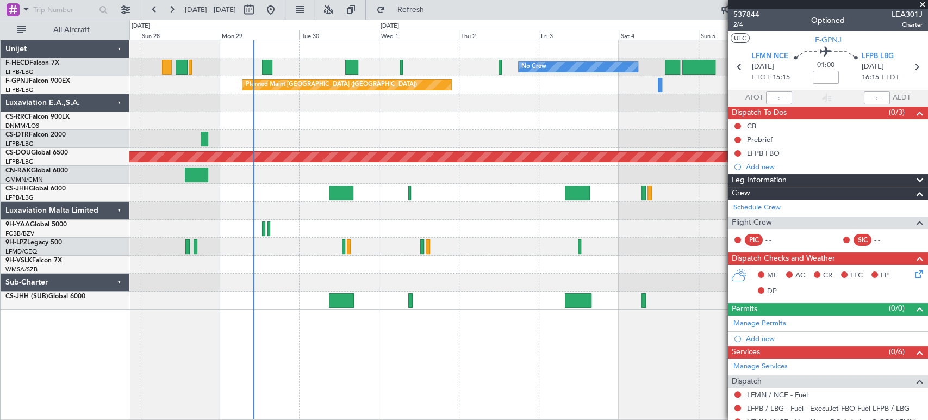
click at [347, 127] on div "No Crew No Crew Planned Maint Paris (Le Bourget) No Crew Planned Maint Paris (L…" at bounding box center [528, 174] width 798 height 269
